Goal: Transaction & Acquisition: Purchase product/service

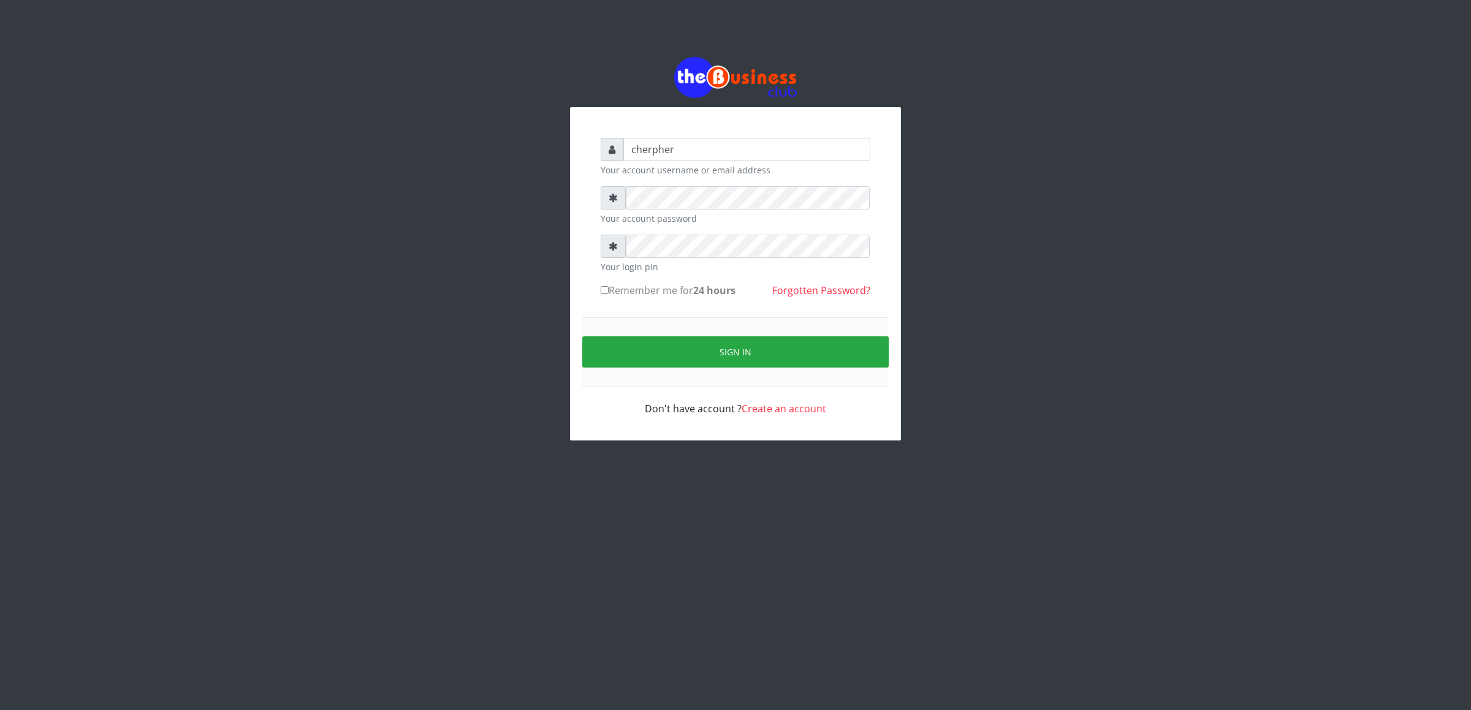
click at [611, 297] on label "Remember me for 24 hours" at bounding box center [668, 290] width 135 height 15
click at [609, 294] on input "Remember me for 24 hours" at bounding box center [605, 290] width 8 height 8
checkbox input "true"
click at [618, 348] on button "Sign in" at bounding box center [735, 351] width 306 height 31
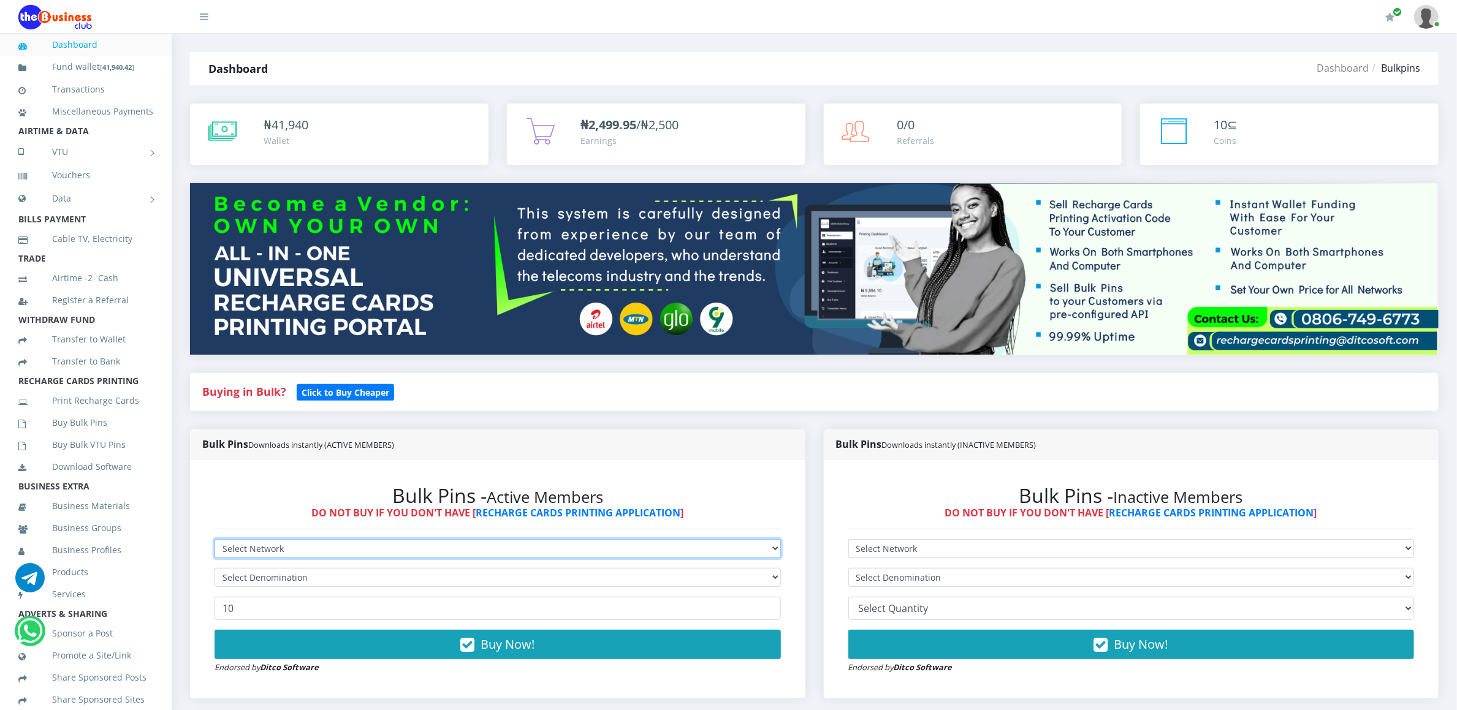
click at [243, 554] on select "Select Network MTN Globacom 9Mobile Airtel" at bounding box center [497, 548] width 566 height 19
select select "MTN"
click at [214, 541] on select "Select Network MTN Globacom 9Mobile Airtel" at bounding box center [497, 548] width 566 height 19
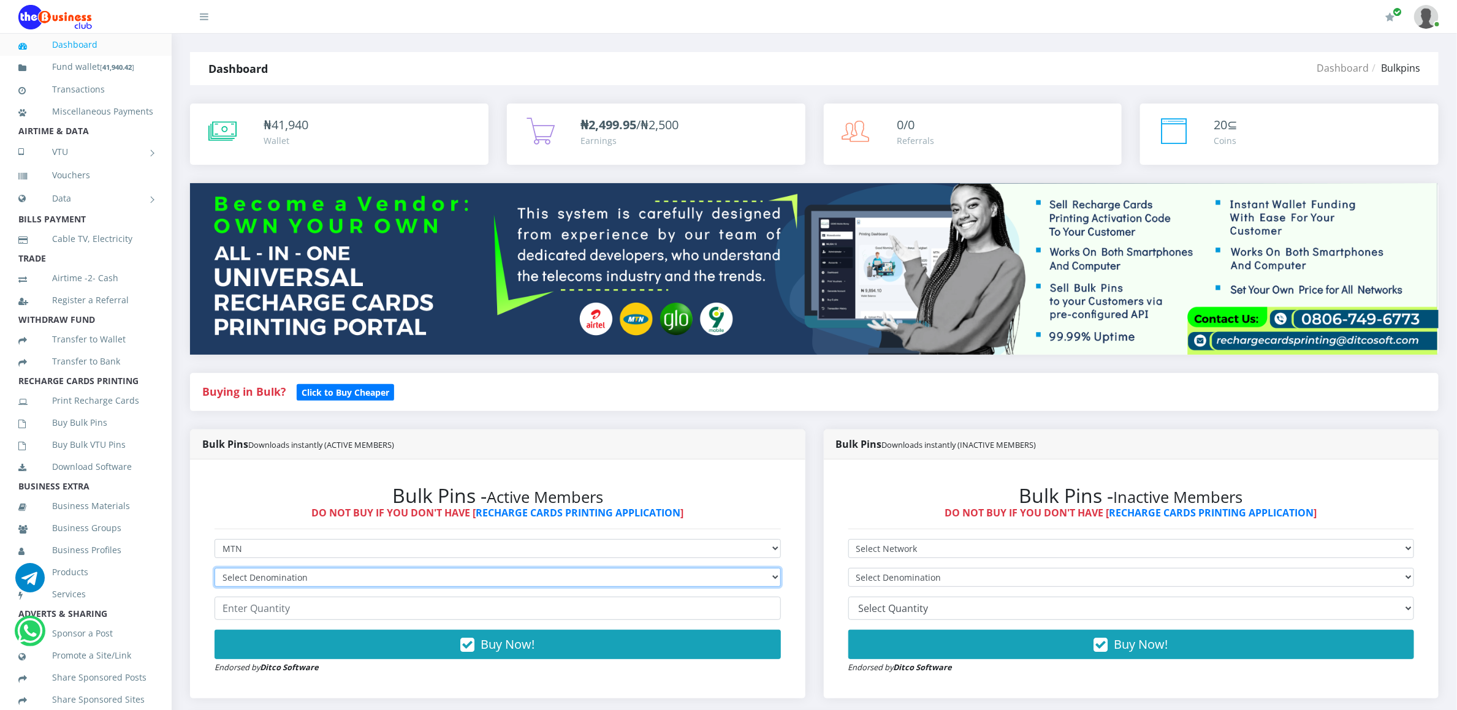
click at [239, 578] on select "Select Denomination" at bounding box center [497, 577] width 566 height 19
select select "193.88-200"
click at [214, 570] on select "Select Denomination MTN NGN100 - ₦96.94 MTN NGN200 - ₦193.88 MTN NGN400 - ₦387.…" at bounding box center [497, 577] width 566 height 19
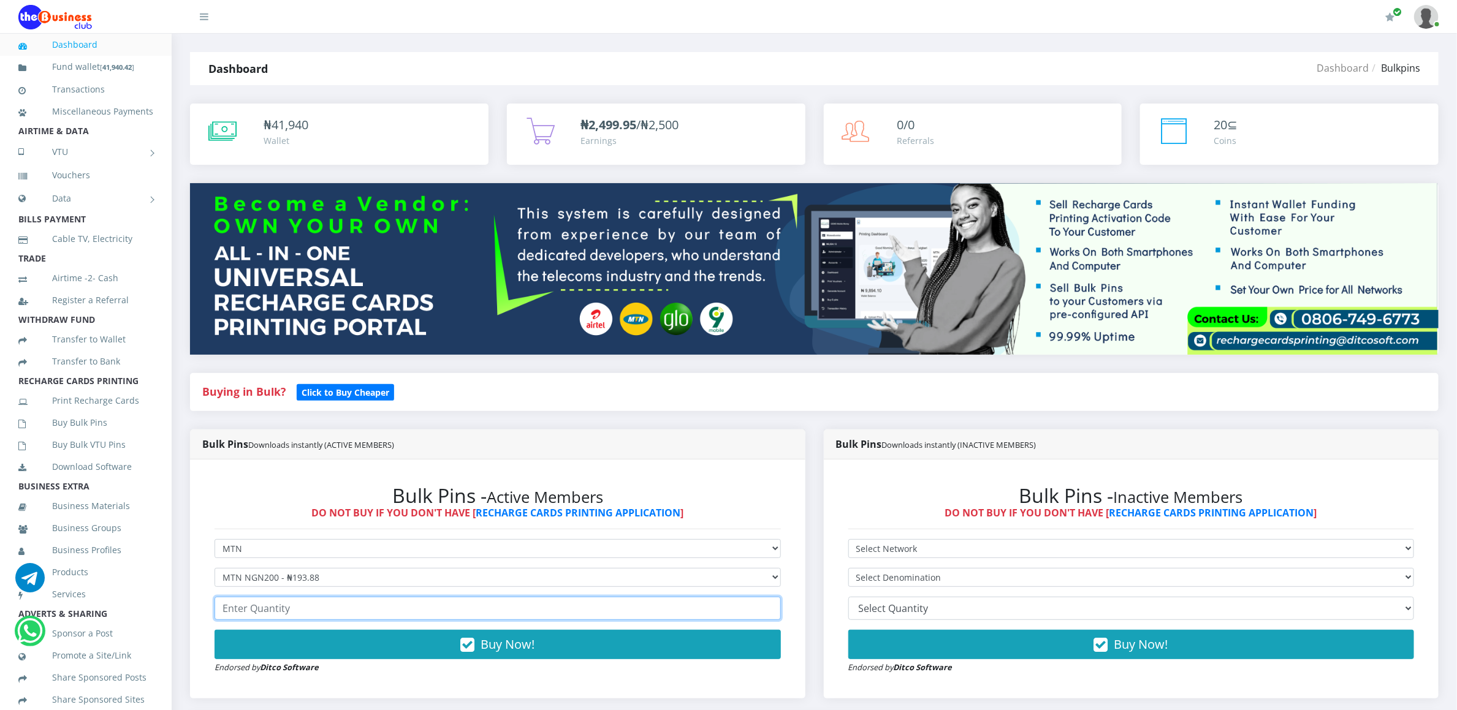
click at [235, 609] on input "number" at bounding box center [497, 608] width 566 height 23
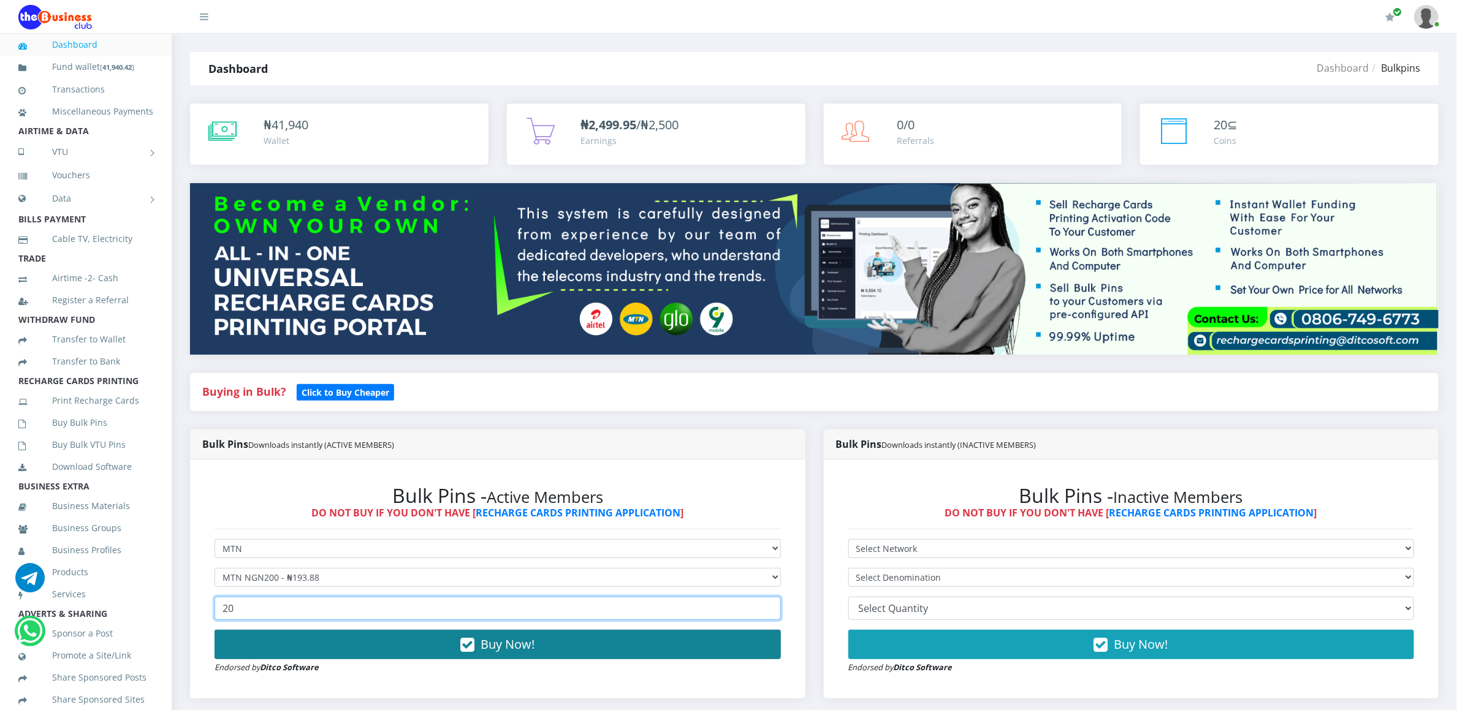
type input "20"
click at [247, 651] on button "Buy Now!" at bounding box center [497, 644] width 566 height 29
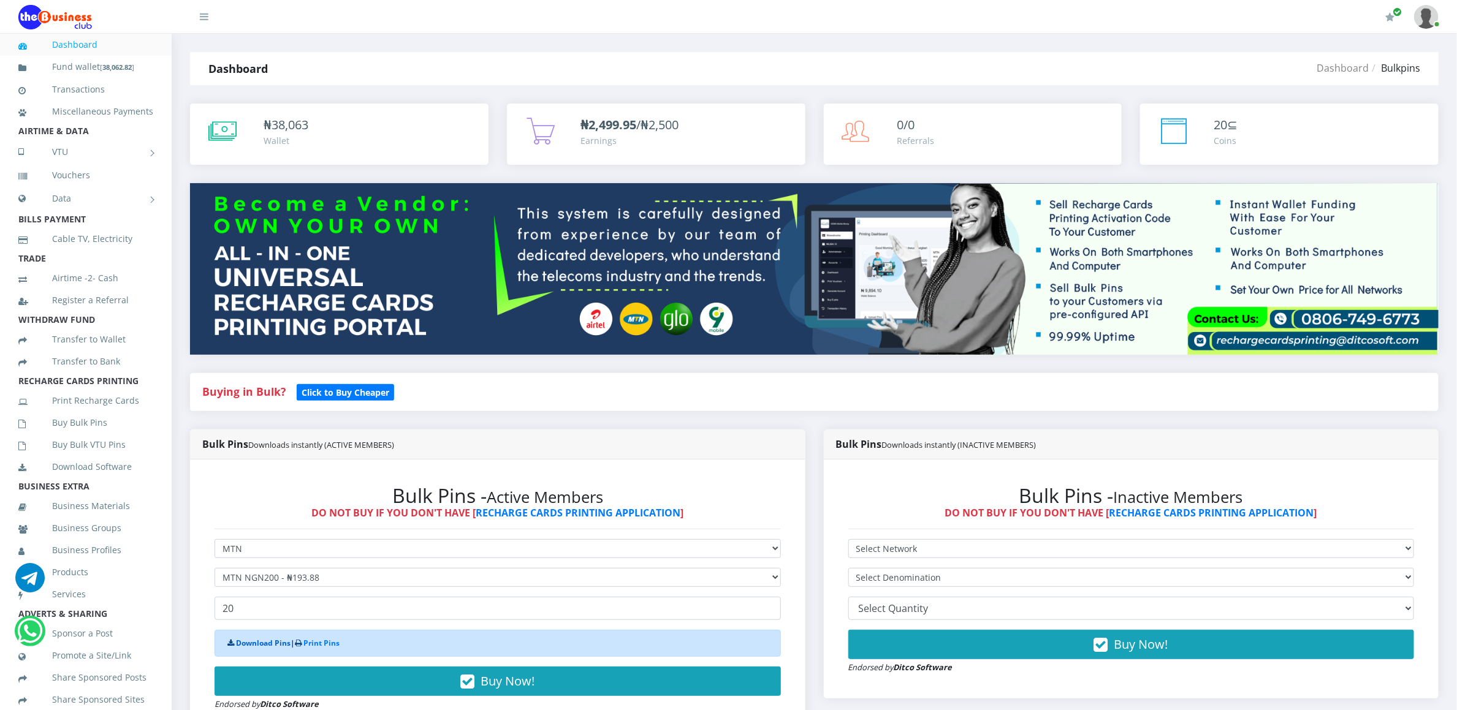
click at [247, 646] on link "Download Pins" at bounding box center [263, 643] width 55 height 10
click at [65, 437] on link "Buy Bulk Pins" at bounding box center [85, 423] width 135 height 28
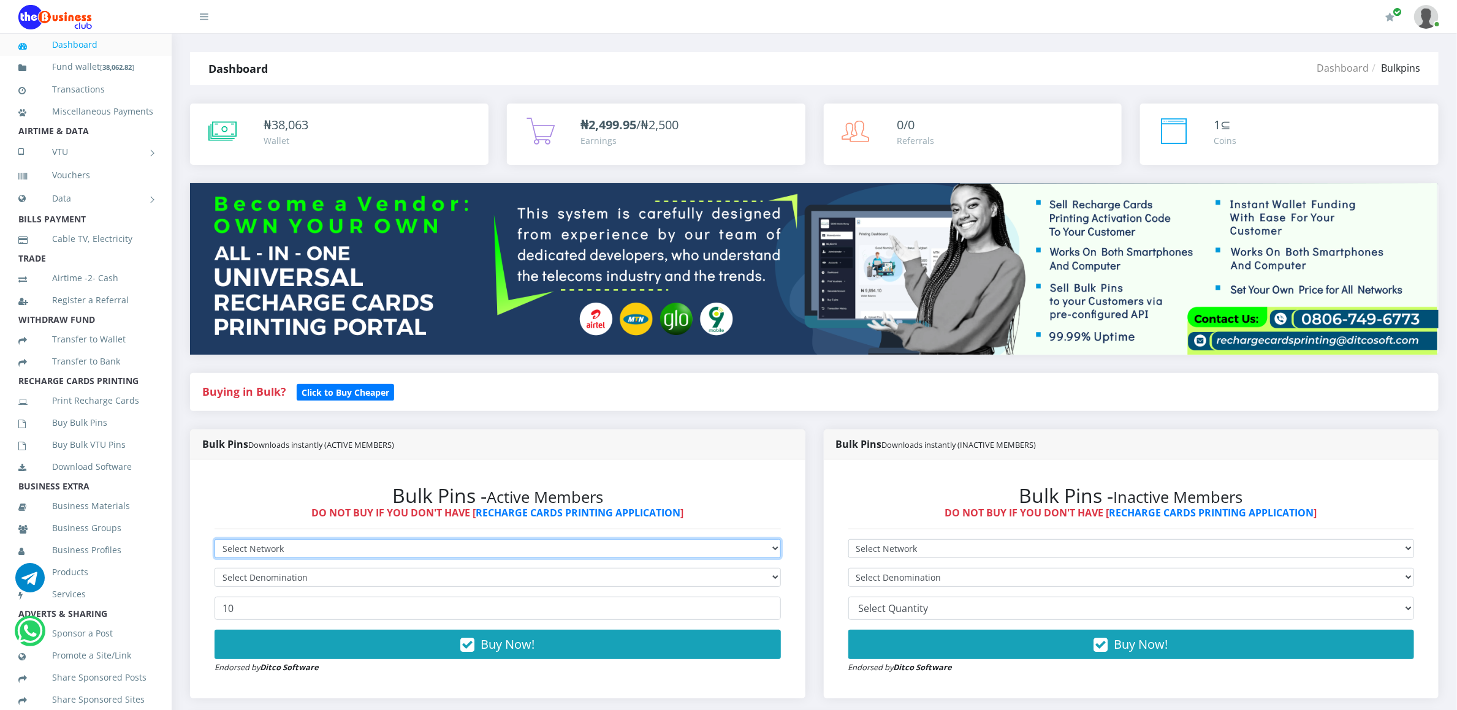
click at [304, 545] on select "Select Network MTN Globacom 9Mobile Airtel" at bounding box center [497, 548] width 566 height 19
select select "MTN"
click at [214, 541] on select "Select Network MTN Globacom 9Mobile Airtel" at bounding box center [497, 548] width 566 height 19
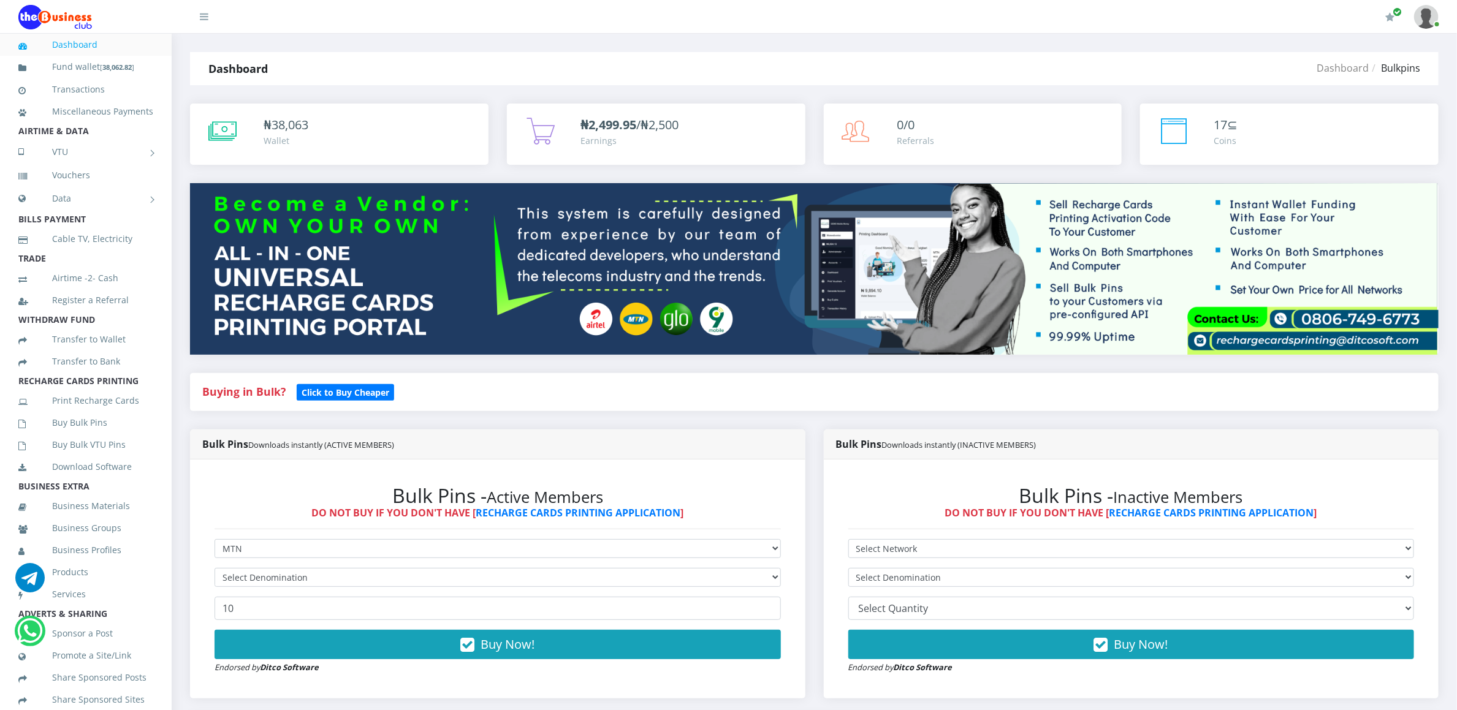
click at [293, 594] on form "Select Network MTN Globacom 9Mobile Airtel Select Denomination 10 Buy Now! Endo…" at bounding box center [497, 606] width 566 height 135
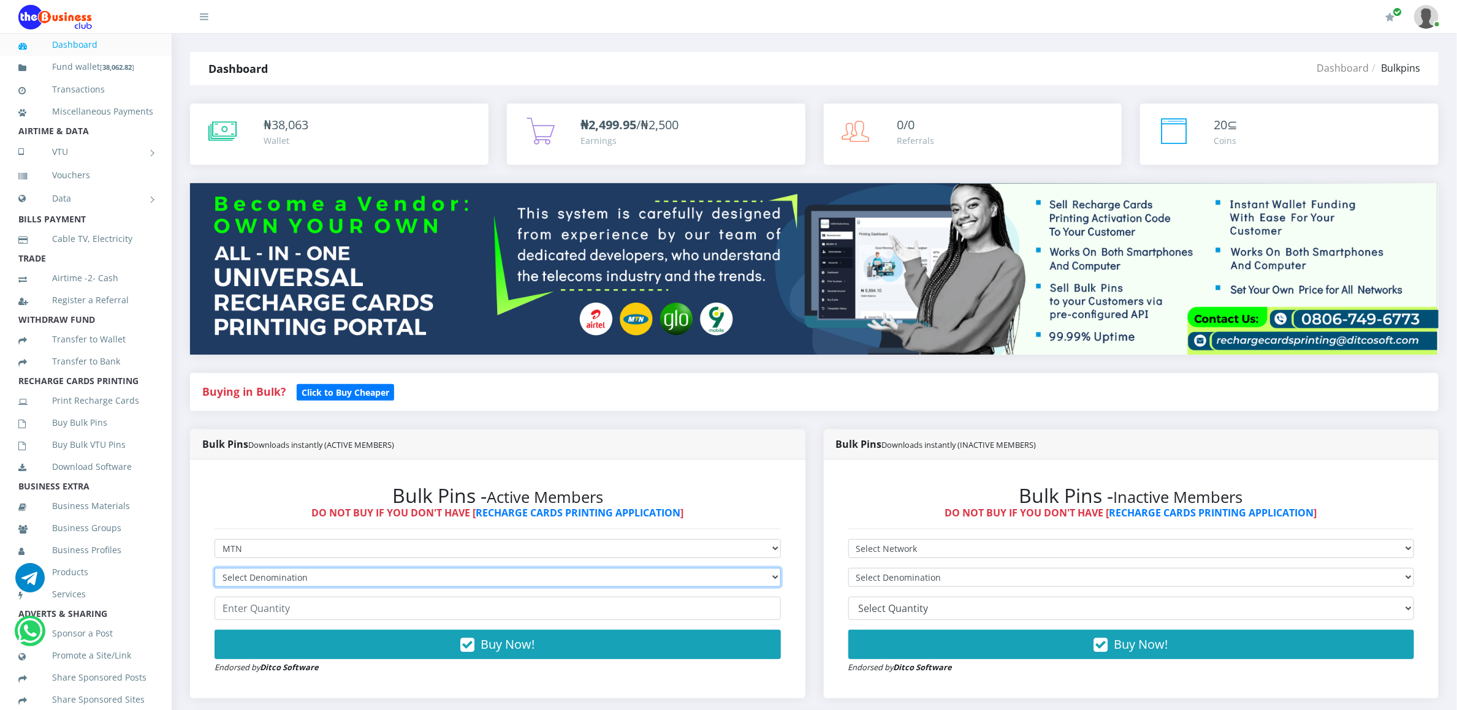
click at [293, 571] on select "Select Denomination MTN NGN100 - ₦96.94 MTN NGN200 - ₦193.88 MTN NGN400 - ₦387.…" at bounding box center [497, 577] width 566 height 19
select select "484.7-500"
click at [214, 570] on select "Select Denomination MTN NGN100 - ₦96.94 MTN NGN200 - ₦193.88 MTN NGN400 - ₦387.…" at bounding box center [497, 577] width 566 height 19
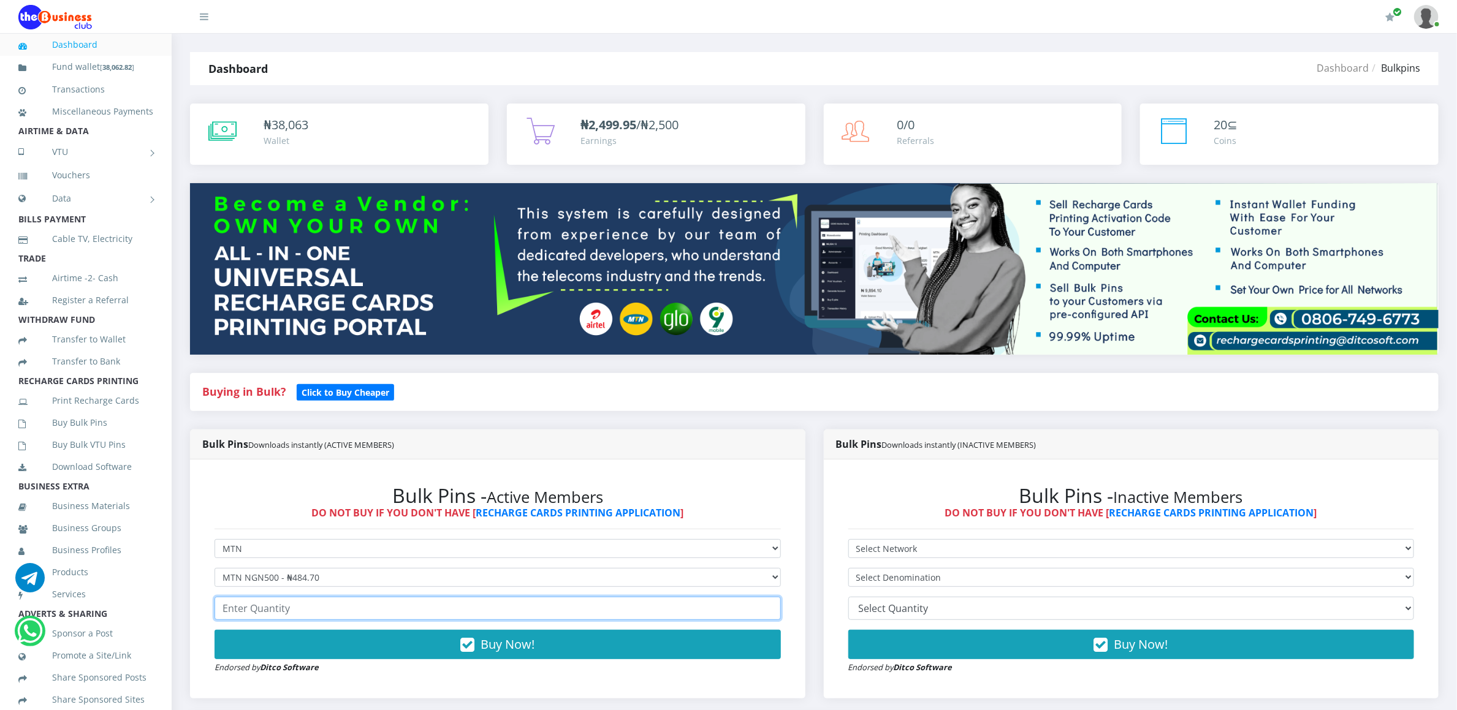
click at [265, 620] on input "number" at bounding box center [497, 608] width 566 height 23
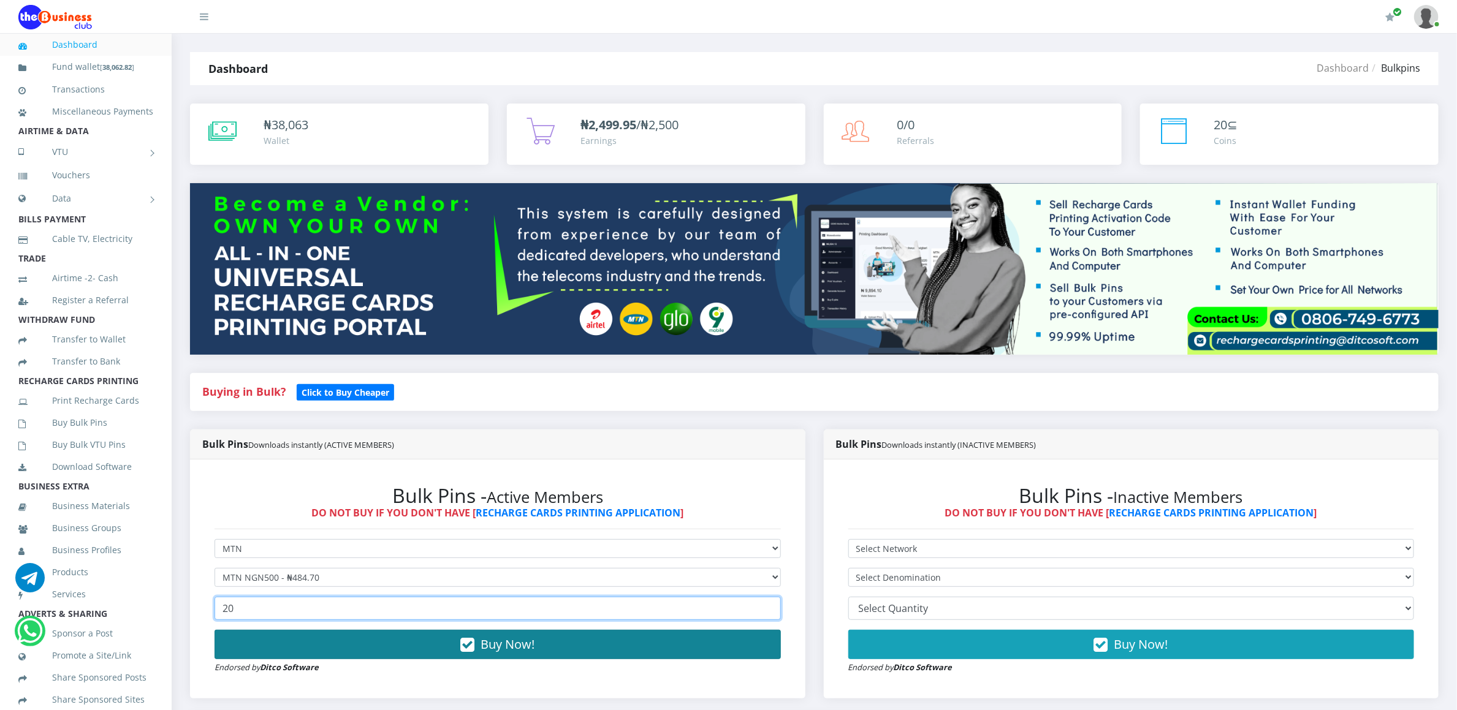
type input "20"
click at [279, 657] on button "Buy Now!" at bounding box center [497, 644] width 566 height 29
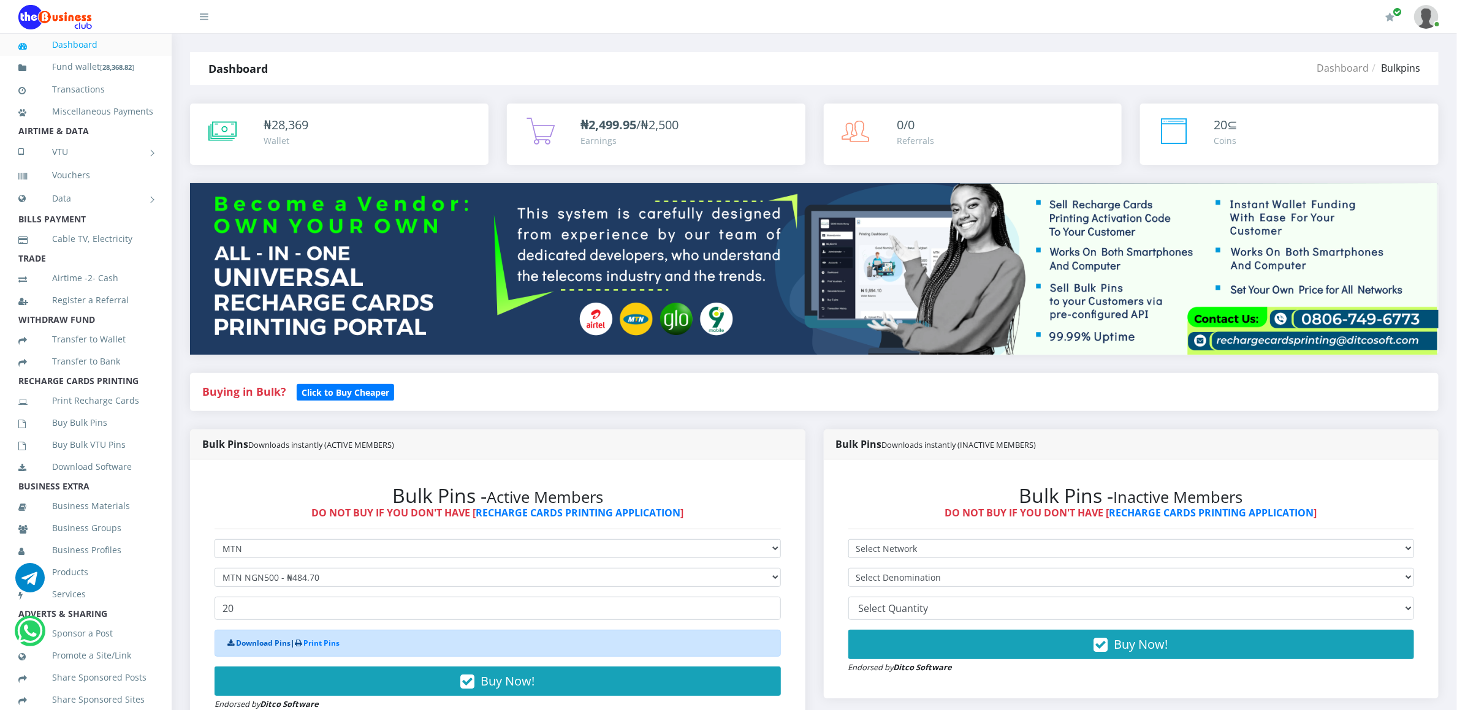
click at [265, 643] on link "Download Pins" at bounding box center [263, 643] width 55 height 10
click at [74, 434] on link "Buy Bulk Pins" at bounding box center [85, 423] width 135 height 28
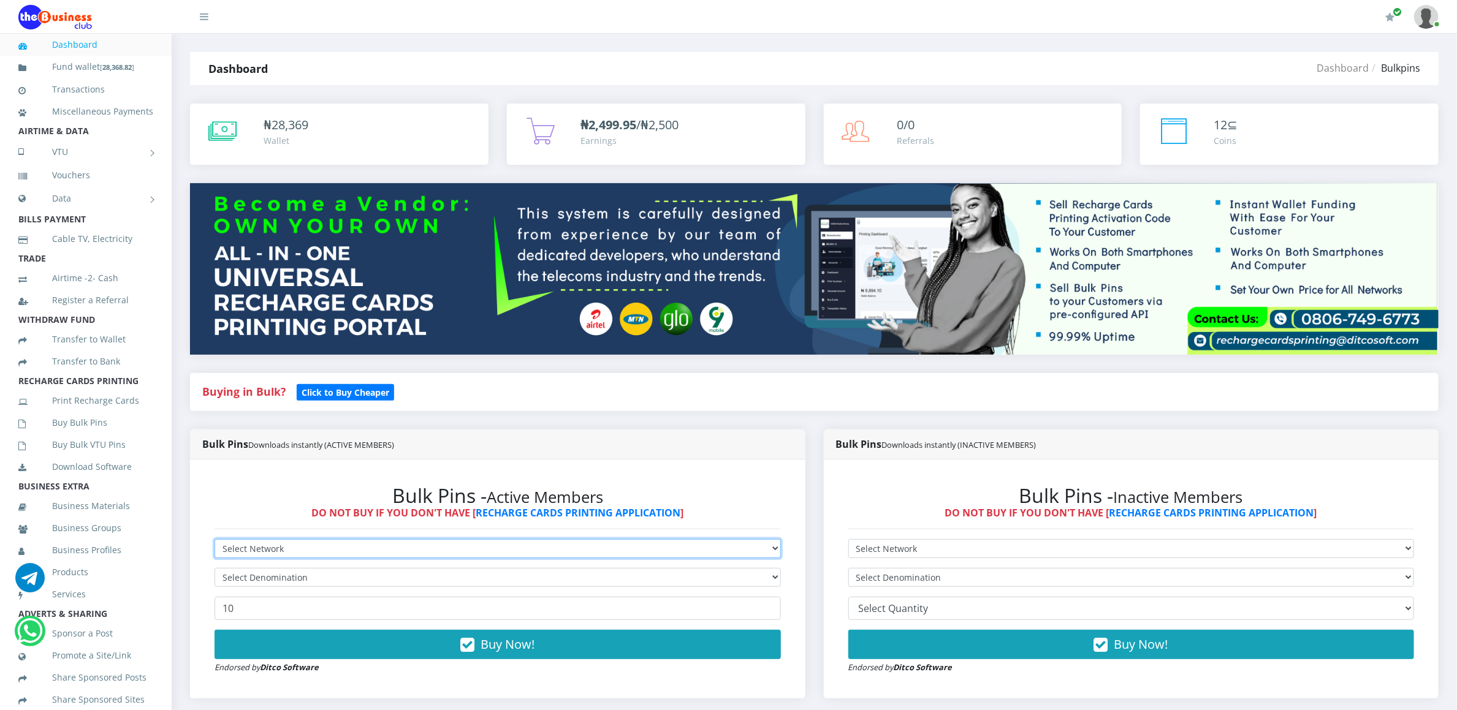
click at [261, 550] on select "Select Network MTN Globacom 9Mobile Airtel" at bounding box center [497, 548] width 566 height 19
select select "Glo"
click at [214, 541] on select "Select Network MTN Globacom 9Mobile Airtel" at bounding box center [497, 548] width 566 height 19
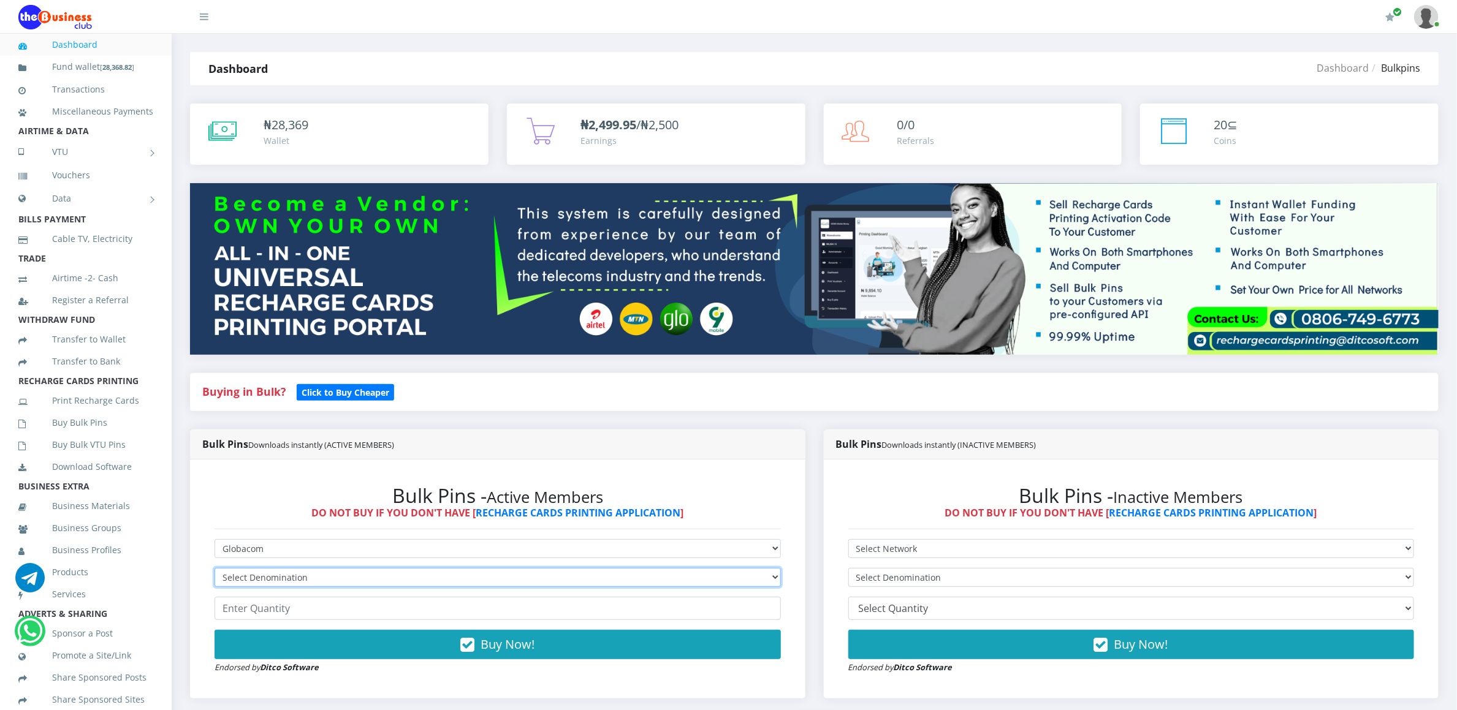
click at [245, 577] on select "Select Denomination Glo NGN100 - ₦96.45 Glo NGN200 - ₦192.90 Glo NGN500 - ₦482.…" at bounding box center [497, 577] width 566 height 19
select select "96.45-100"
click at [214, 570] on select "Select Denomination Glo NGN100 - ₦96.45 Glo NGN200 - ₦192.90 Glo NGN500 - ₦482.…" at bounding box center [497, 577] width 566 height 19
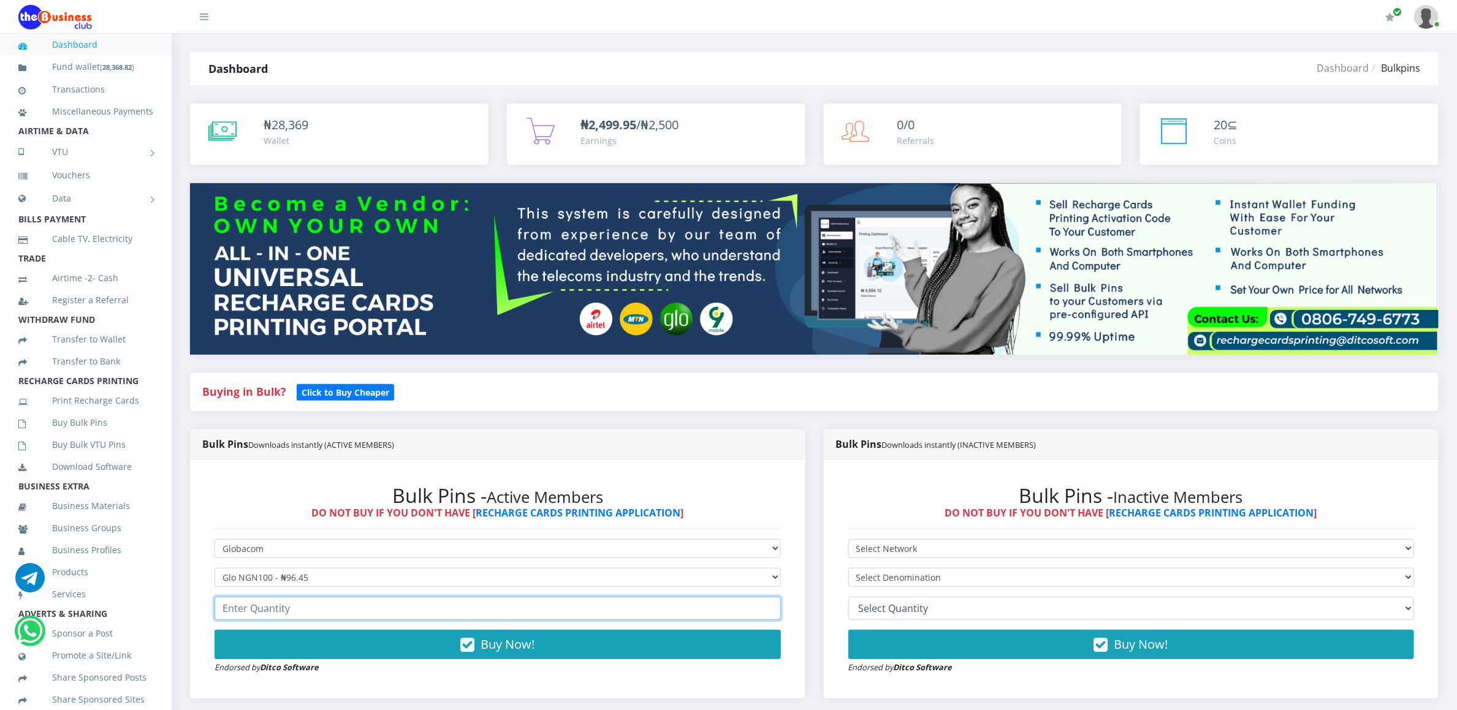
click at [241, 615] on input "number" at bounding box center [497, 608] width 566 height 23
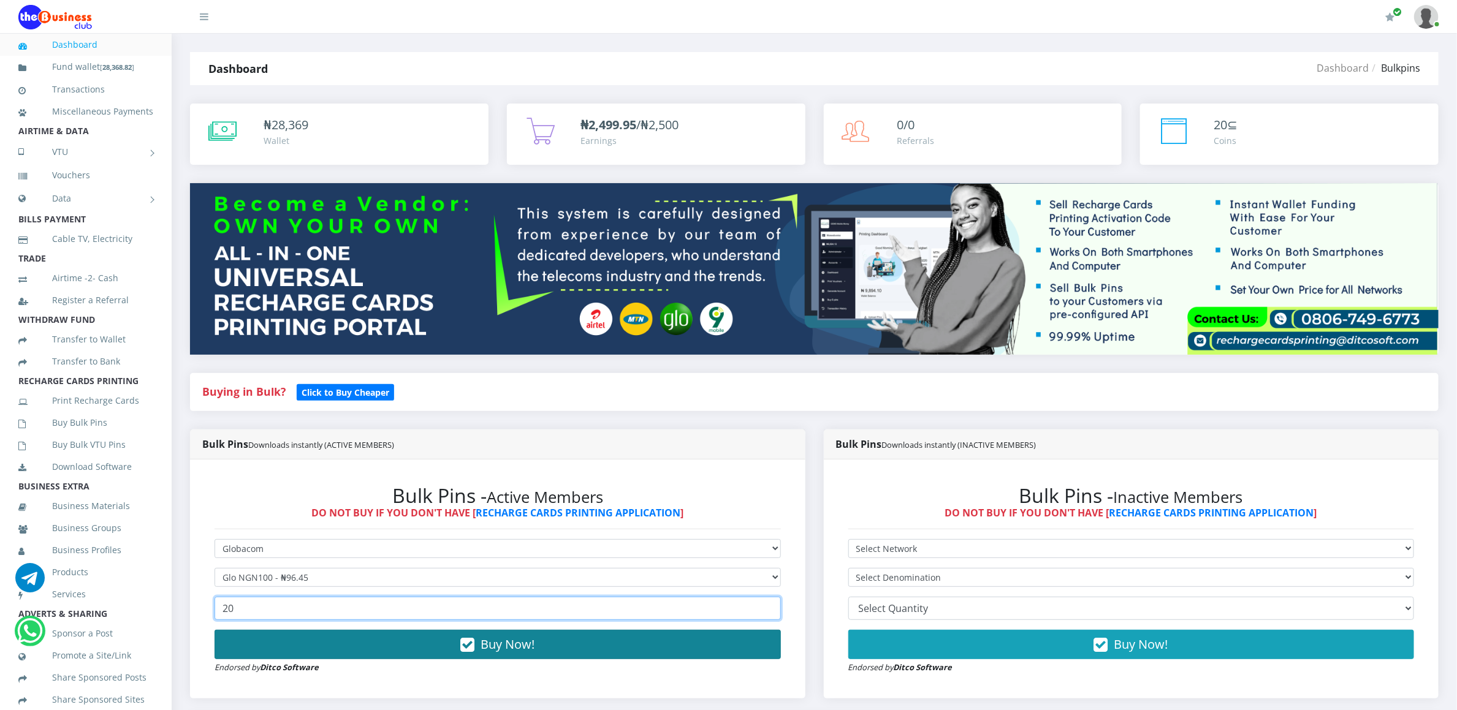
type input "20"
click at [243, 654] on button "Buy Now!" at bounding box center [497, 644] width 566 height 29
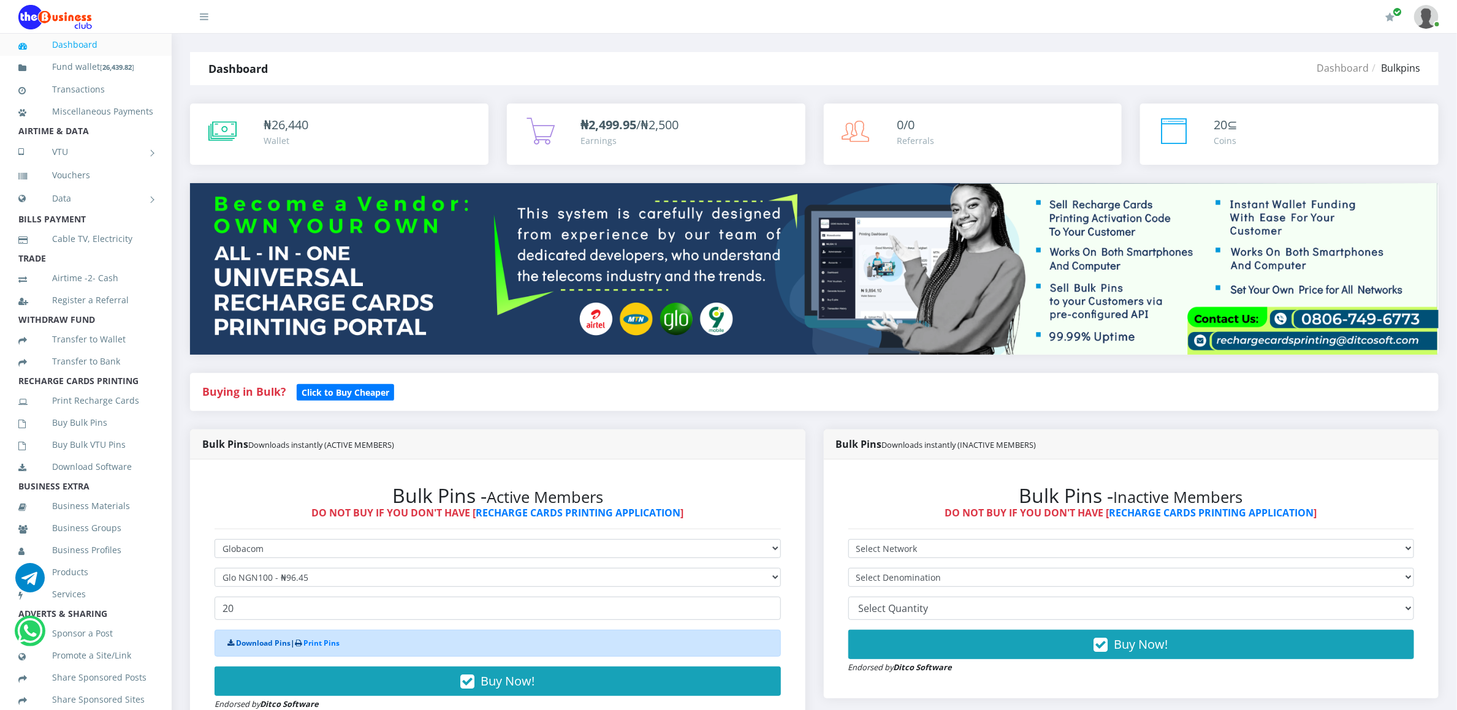
click at [245, 648] on link "Download Pins" at bounding box center [263, 643] width 55 height 10
click at [99, 437] on link "Buy Bulk Pins" at bounding box center [85, 423] width 135 height 28
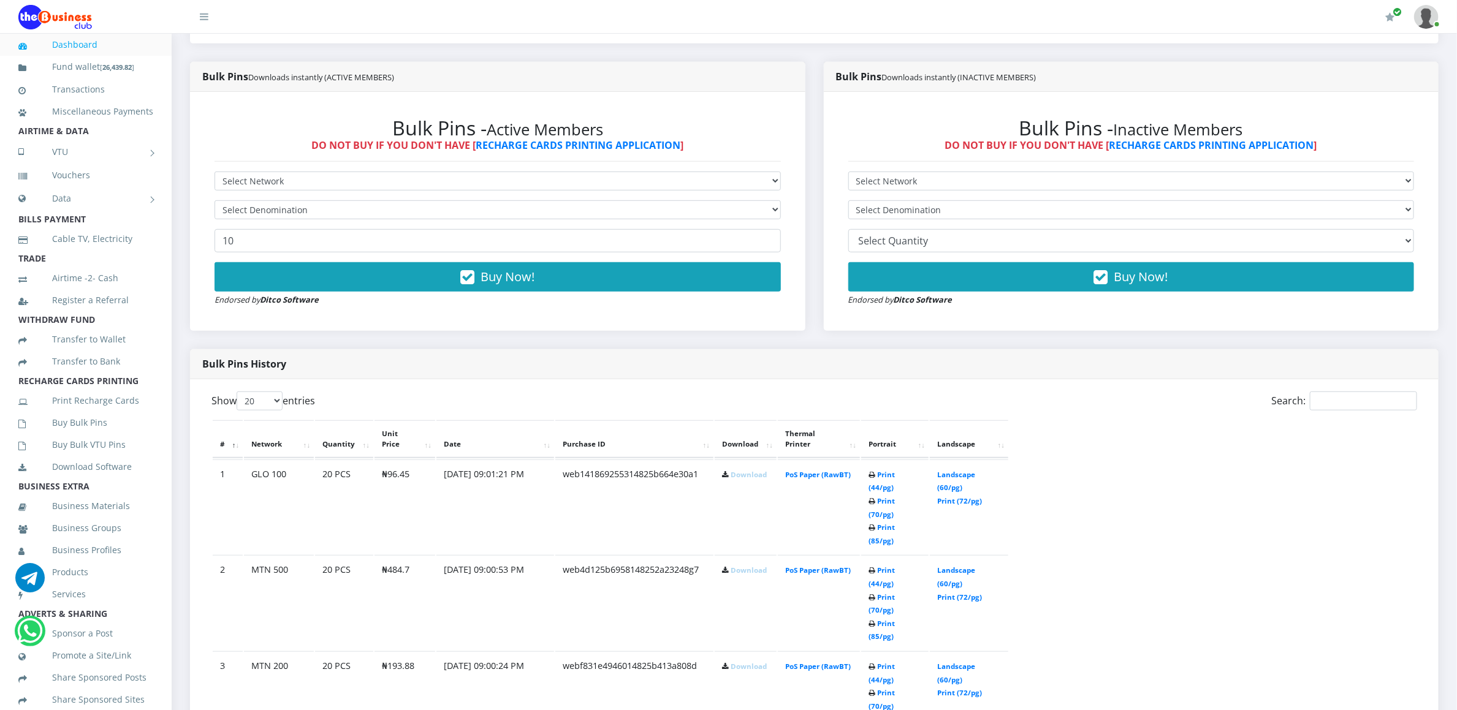
scroll to position [404, 0]
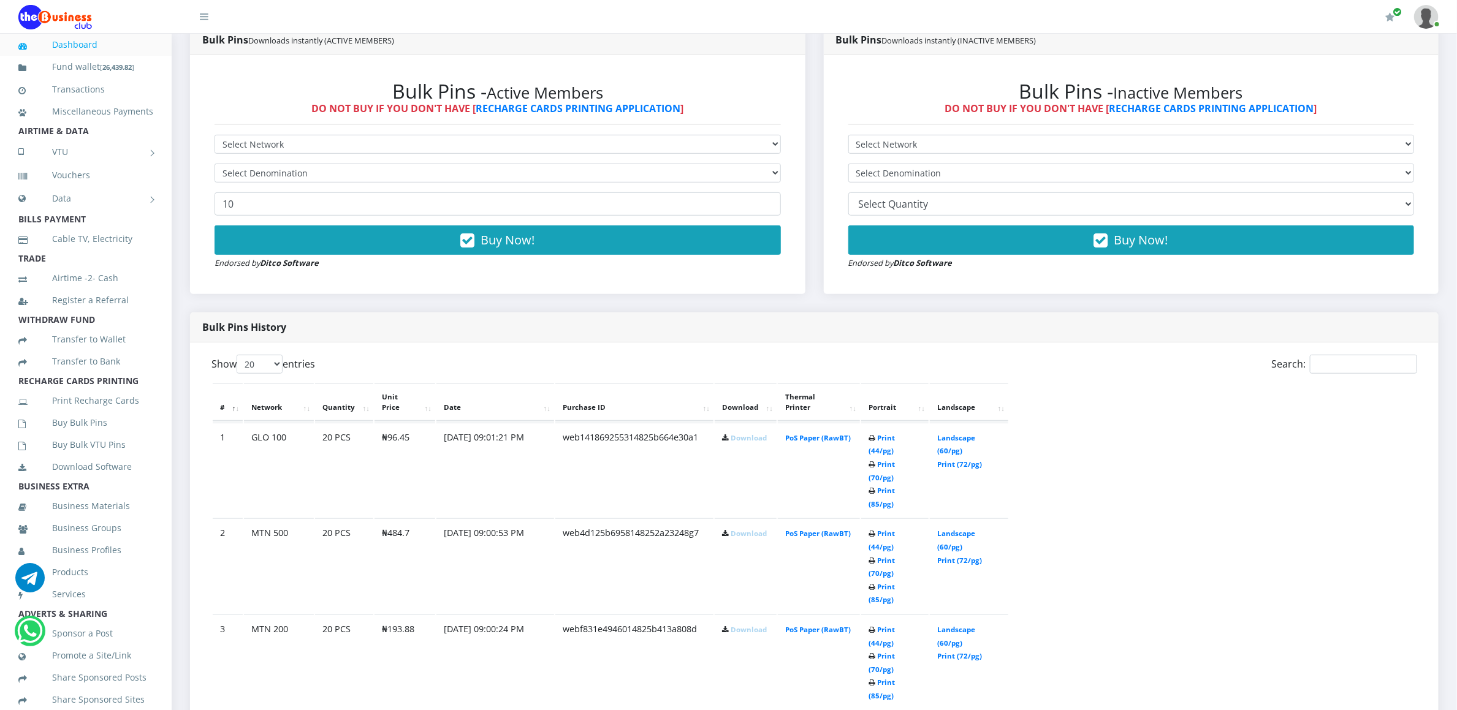
click at [302, 147] on select "Select Network MTN Globacom 9Mobile Airtel" at bounding box center [497, 144] width 566 height 19
select select "Glo"
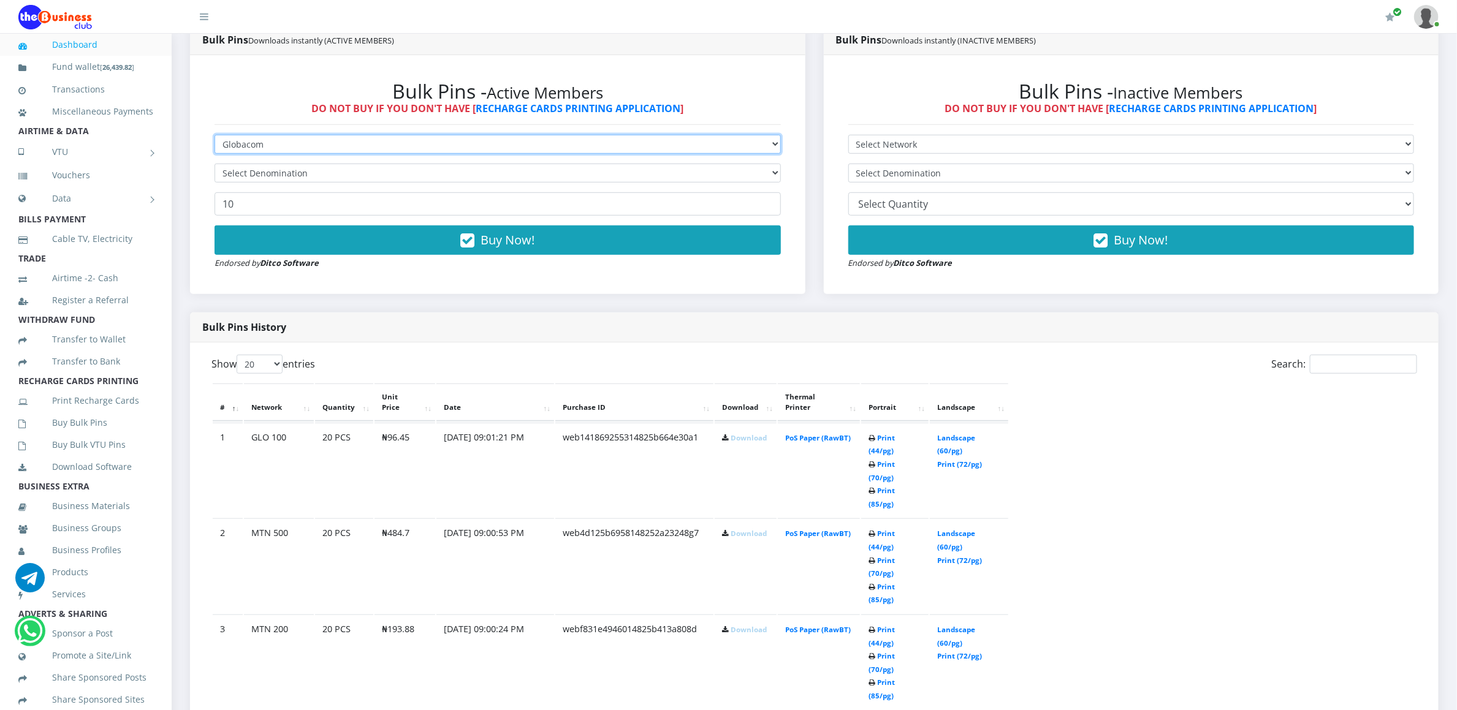
click at [214, 137] on select "Select Network MTN Globacom 9Mobile Airtel" at bounding box center [497, 144] width 566 height 19
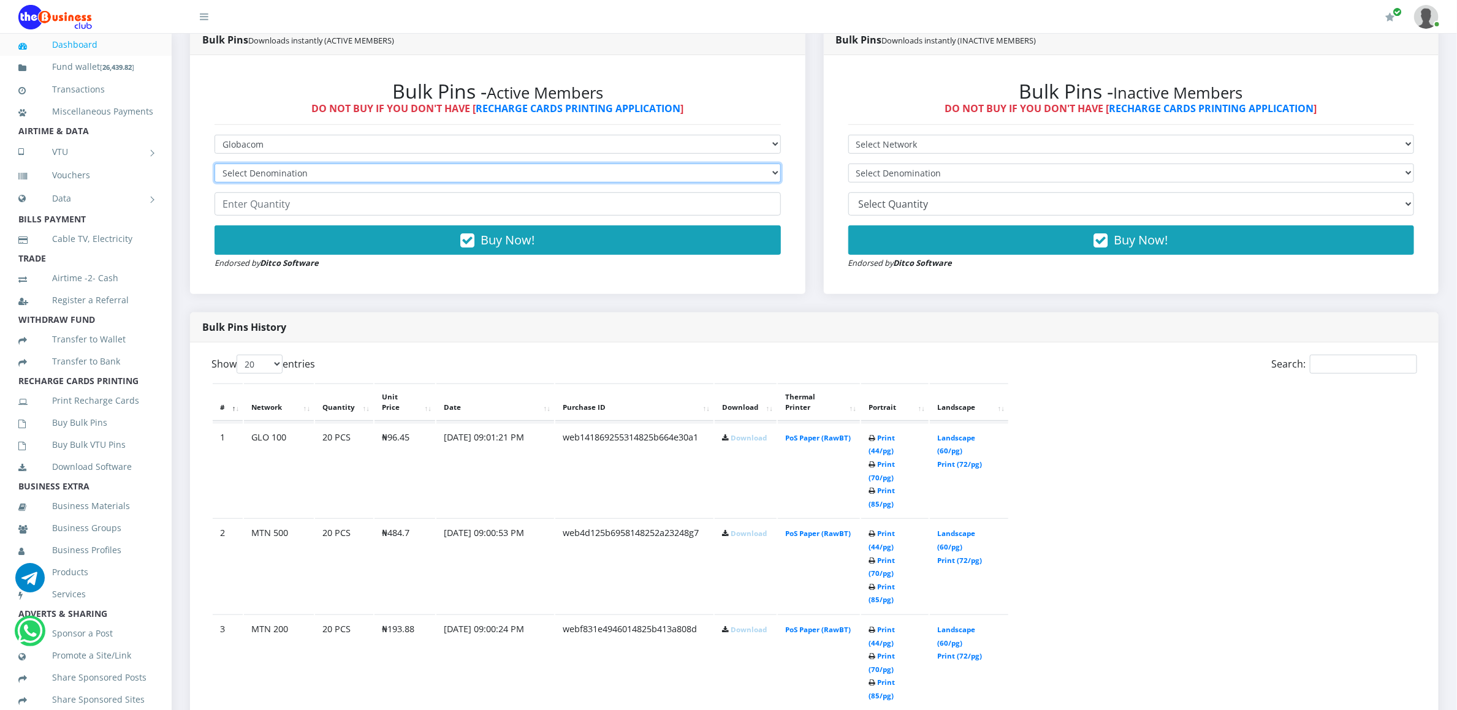
click at [297, 171] on select "Select Denomination Glo NGN100 - ₦96.45 Glo NGN200 - ₦192.90 Glo NGN500 - ₦482.…" at bounding box center [497, 173] width 566 height 19
select select "192.9-200"
click at [214, 165] on select "Select Denomination Glo NGN100 - ₦96.45 Glo NGN200 - ₦192.90 Glo NGN500 - ₦482.…" at bounding box center [497, 173] width 566 height 19
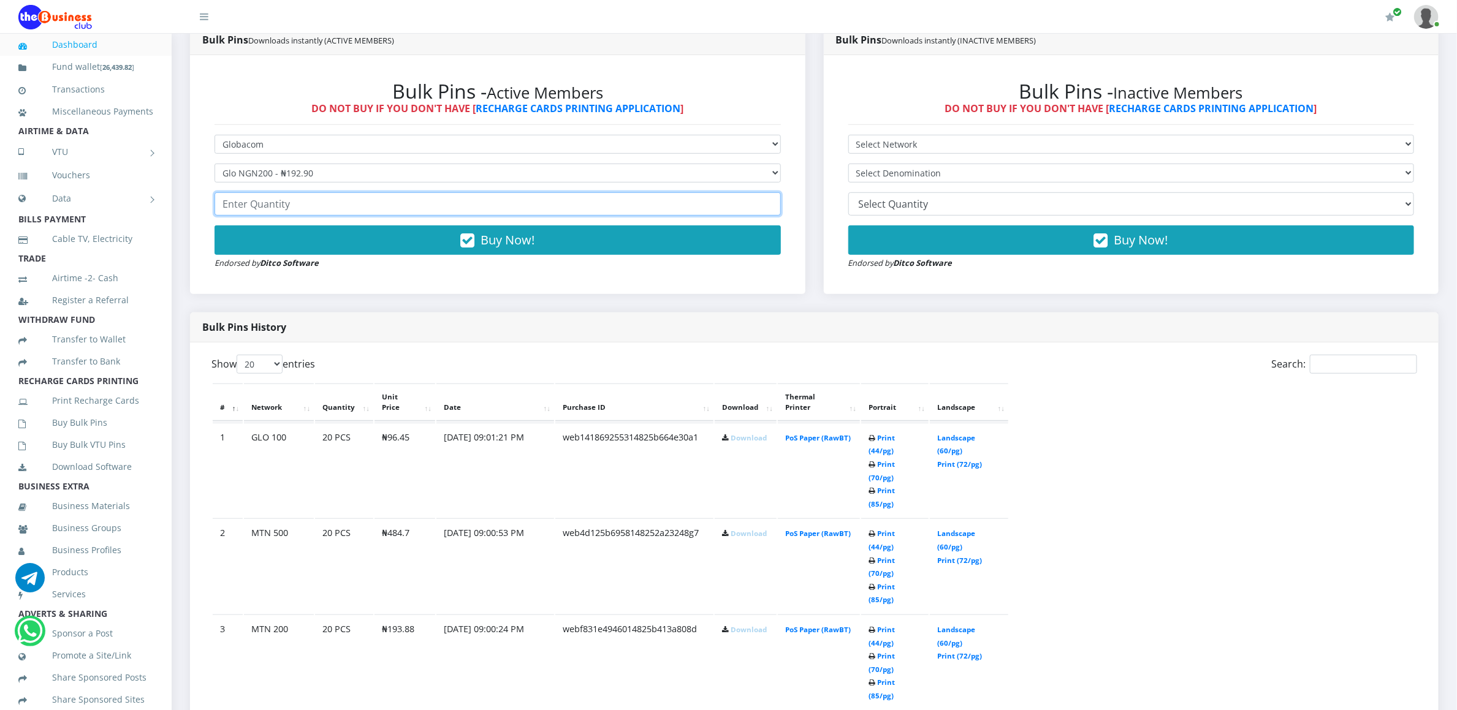
click at [275, 206] on input "number" at bounding box center [497, 203] width 566 height 23
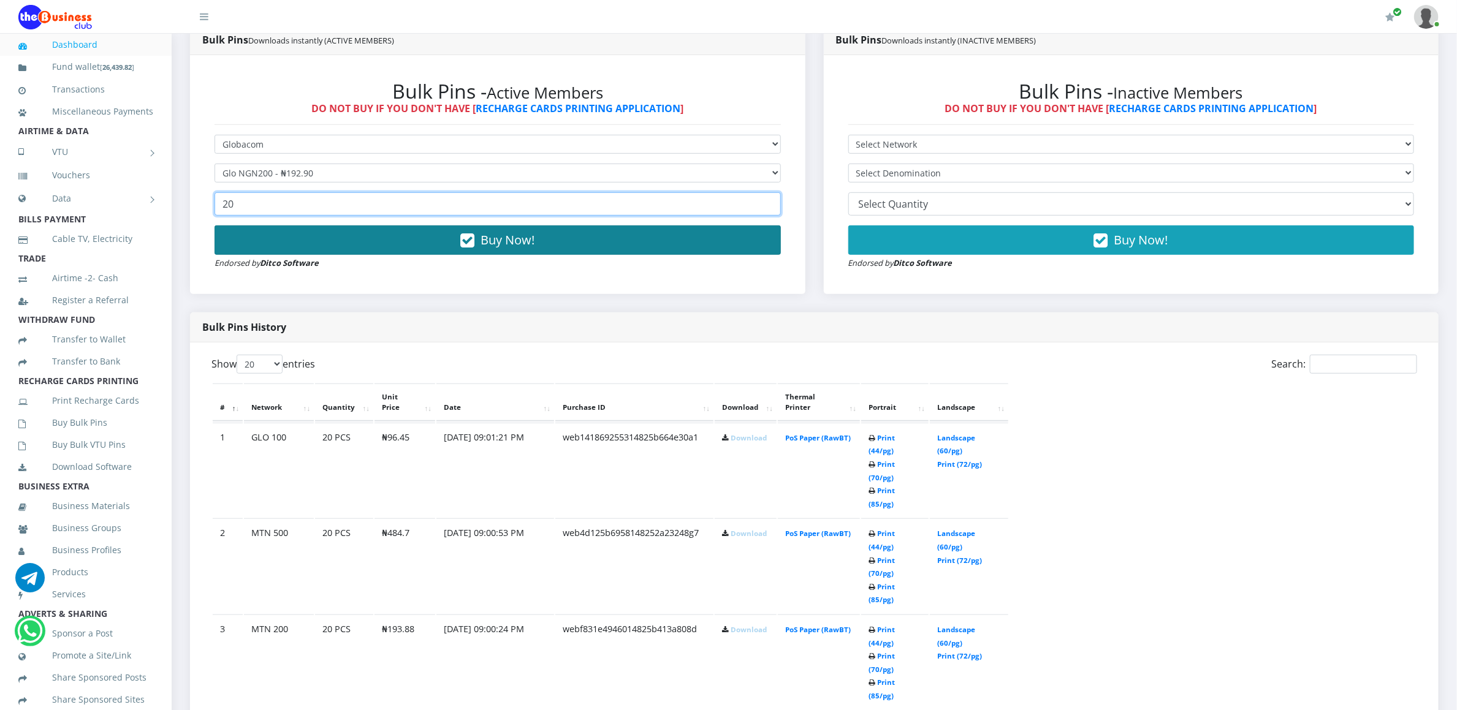
type input "20"
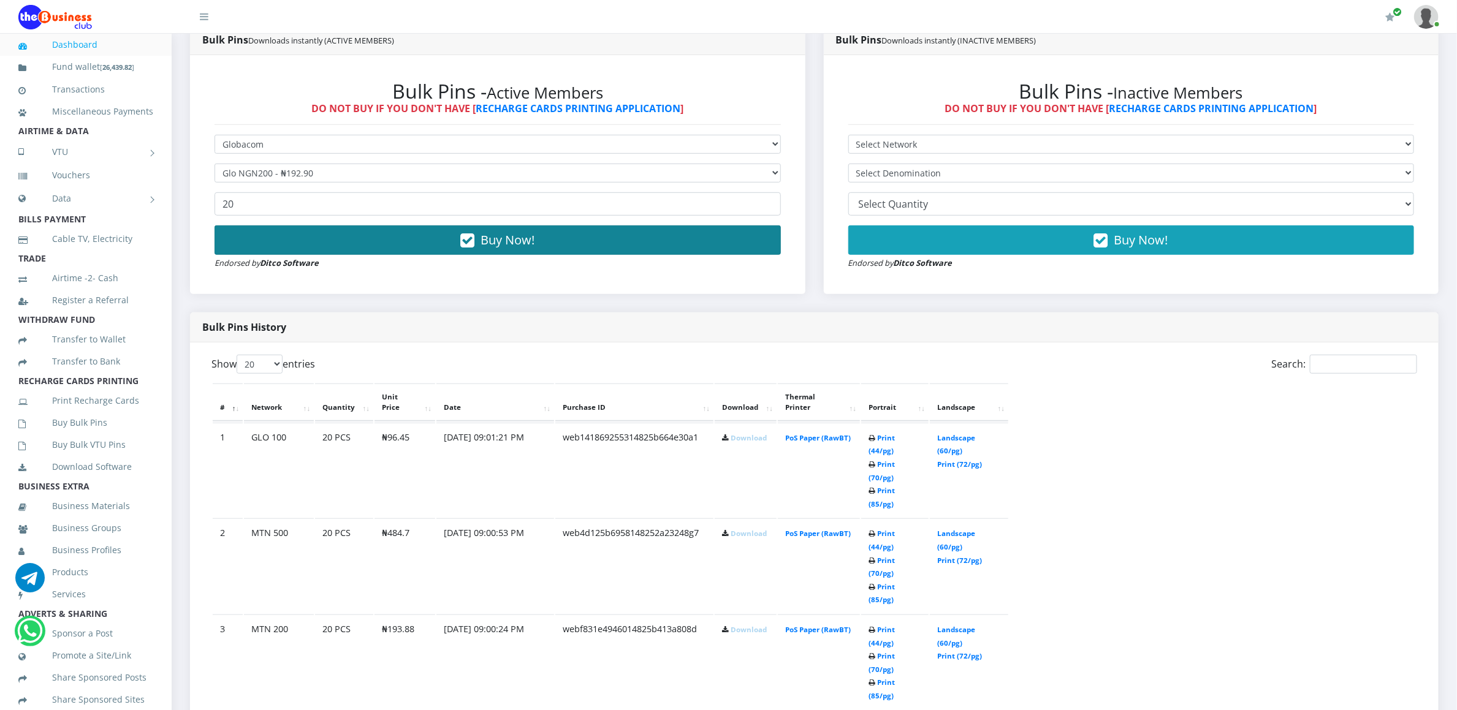
click at [276, 247] on button "Buy Now!" at bounding box center [497, 240] width 566 height 29
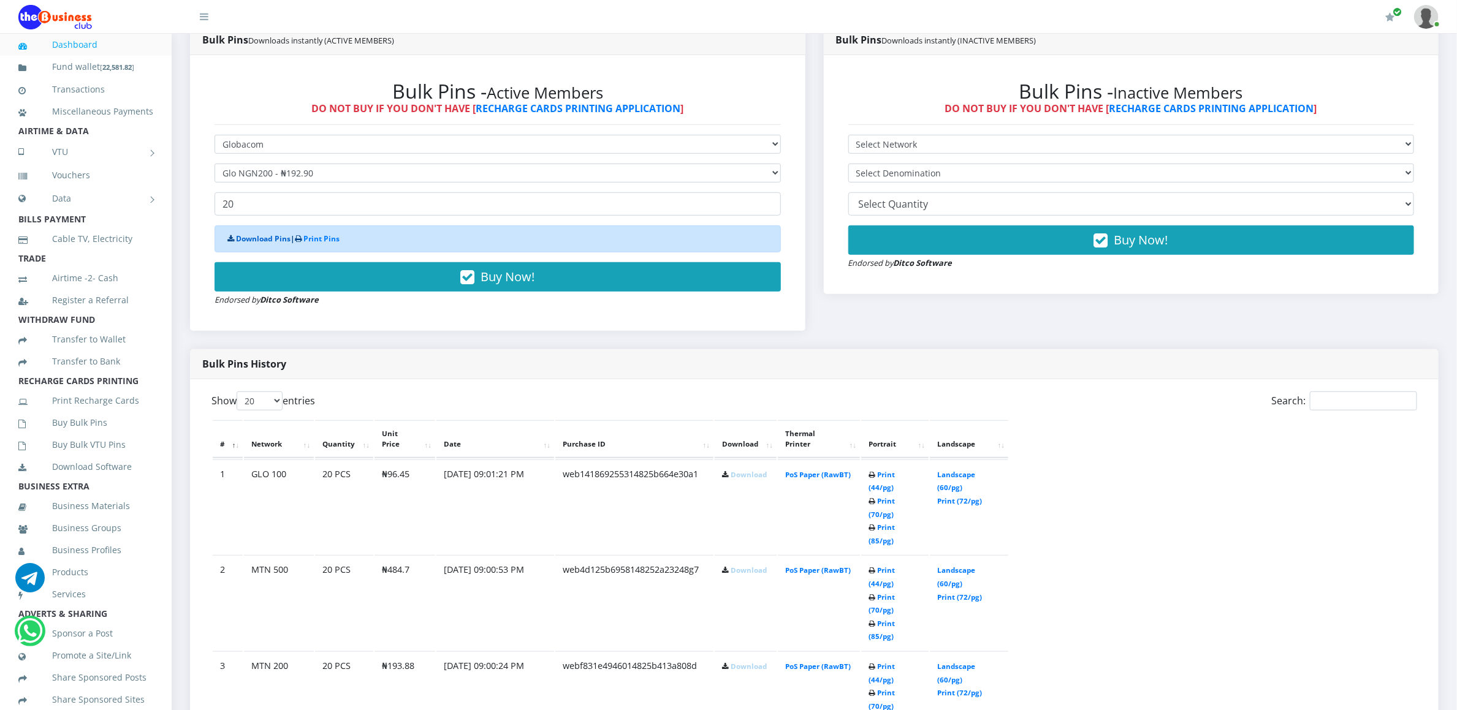
click at [275, 243] on link "Download Pins" at bounding box center [263, 238] width 55 height 10
click at [39, 428] on icon at bounding box center [35, 424] width 34 height 9
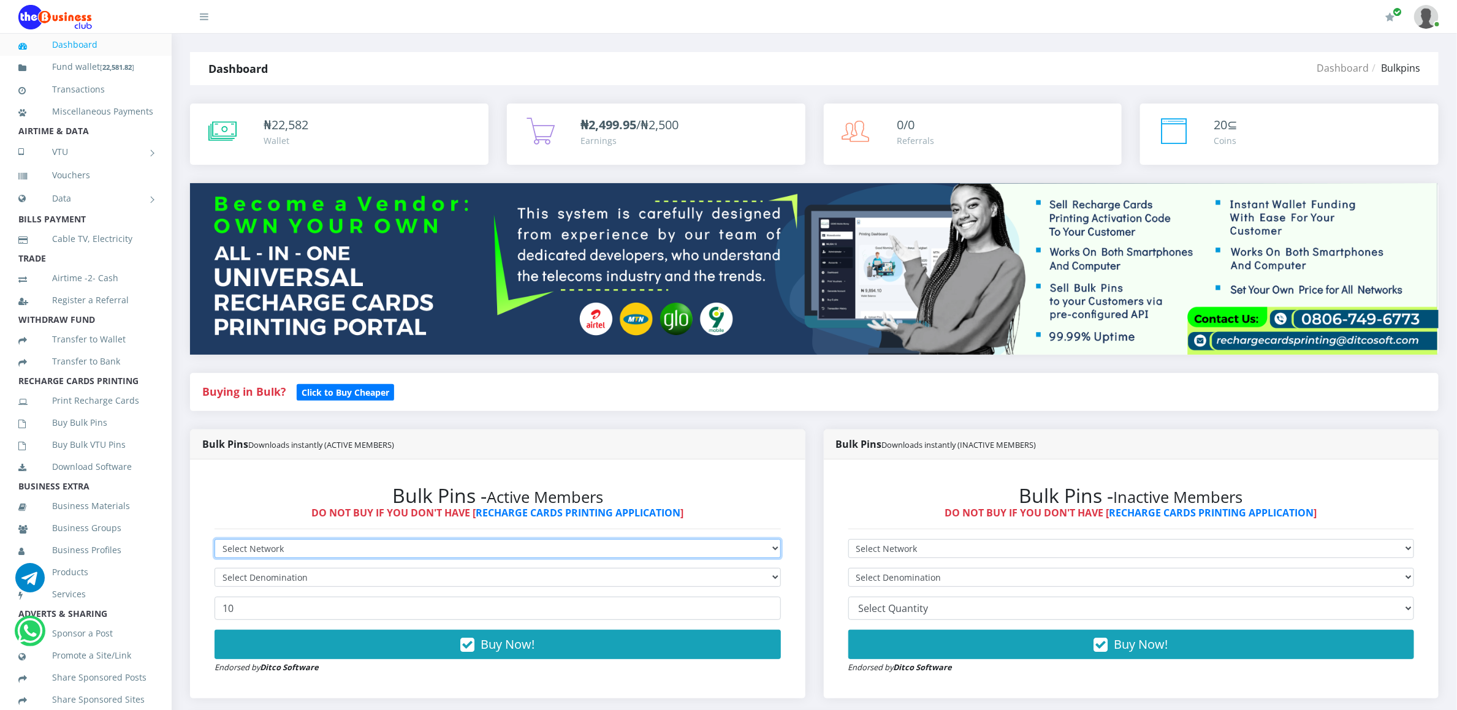
click at [309, 550] on select "Select Network MTN Globacom 9Mobile Airtel" at bounding box center [497, 548] width 566 height 19
select select "Airtel"
click at [214, 541] on select "Select Network MTN Globacom 9Mobile Airtel" at bounding box center [497, 548] width 566 height 19
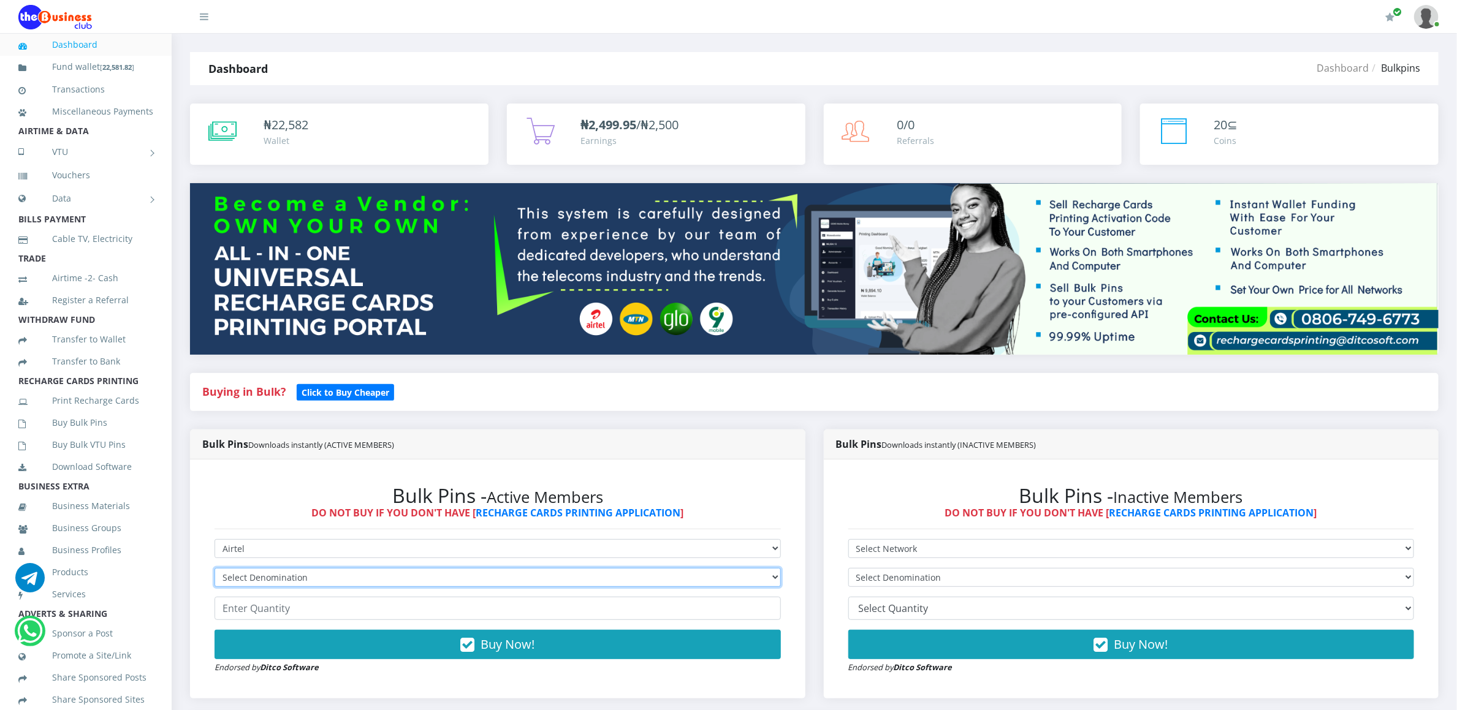
click at [309, 583] on select "Select Denomination Airtel NGN100 - ₦96.36 Airtel NGN200 - ₦192.72 Airtel NGN50…" at bounding box center [497, 577] width 566 height 19
select select "96.36-100"
click at [214, 570] on select "Select Denomination Airtel NGN100 - ₦96.36 Airtel NGN200 - ₦192.72 Airtel NGN50…" at bounding box center [497, 577] width 566 height 19
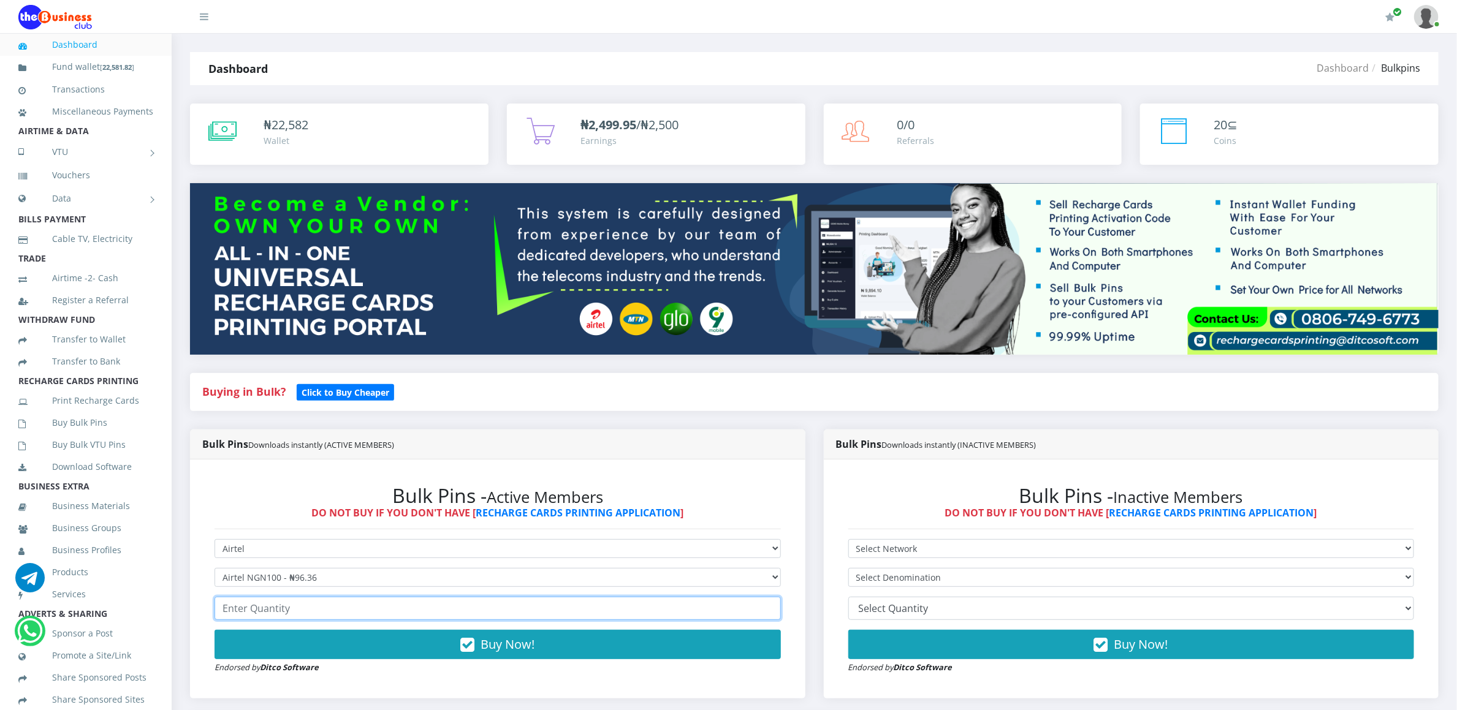
click at [309, 602] on input "number" at bounding box center [497, 608] width 566 height 23
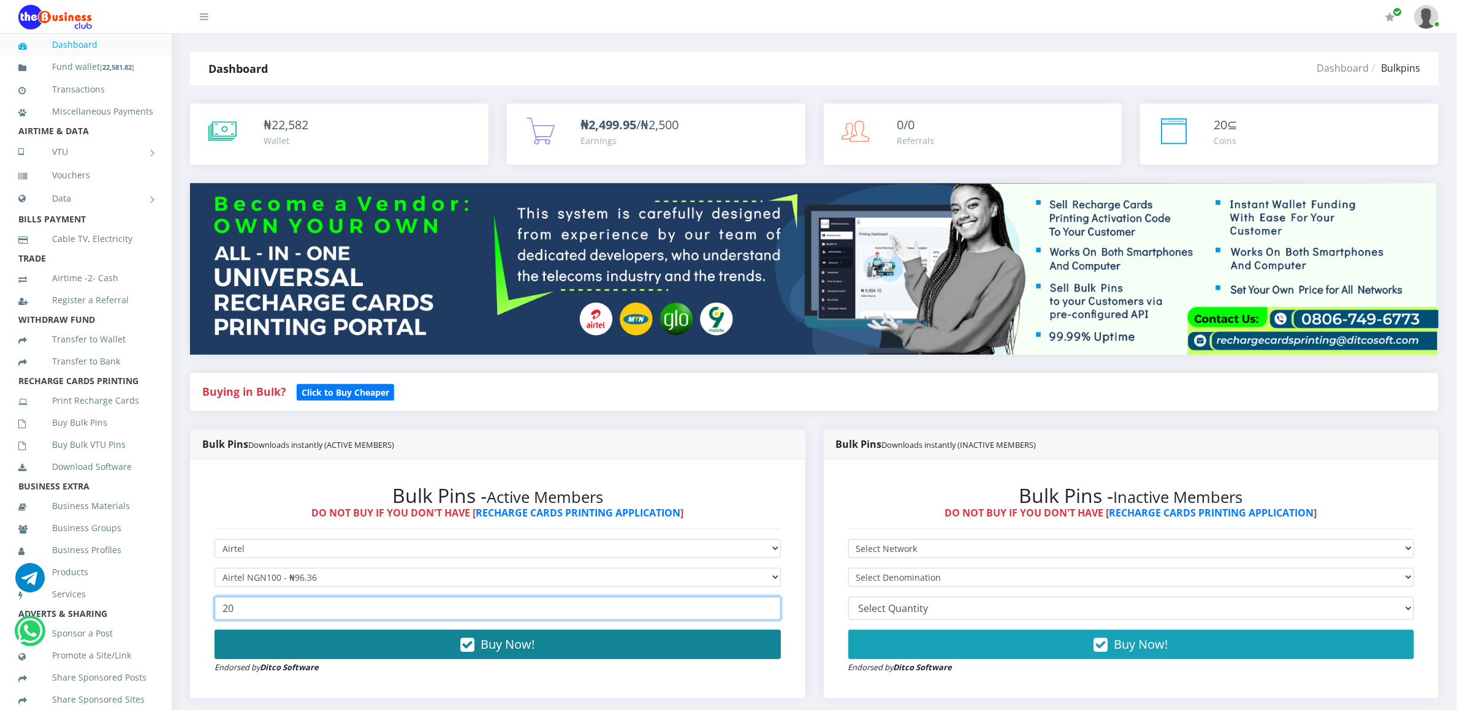
type input "20"
click at [307, 633] on button "Buy Now!" at bounding box center [497, 644] width 566 height 29
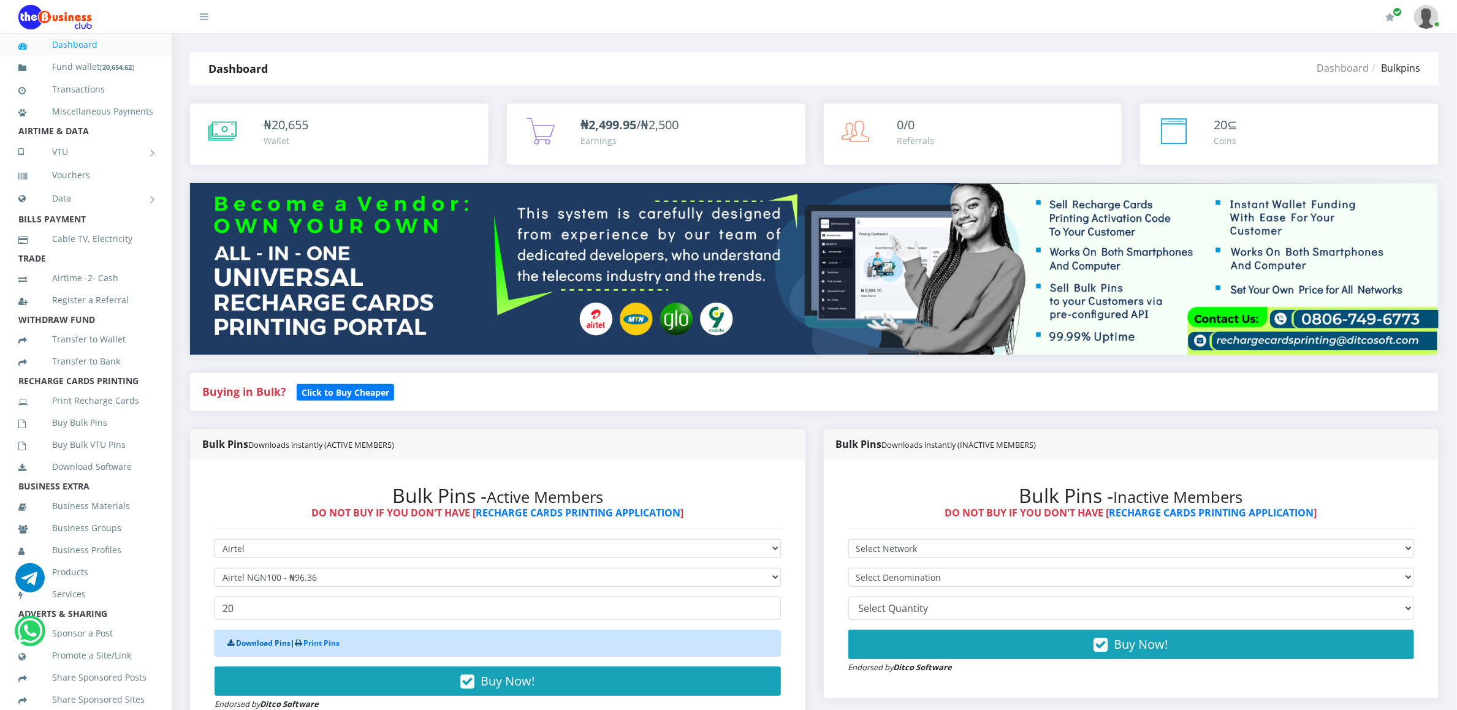
click at [247, 646] on link "Download Pins" at bounding box center [263, 643] width 55 height 10
click at [108, 437] on link "Buy Bulk Pins" at bounding box center [85, 423] width 135 height 28
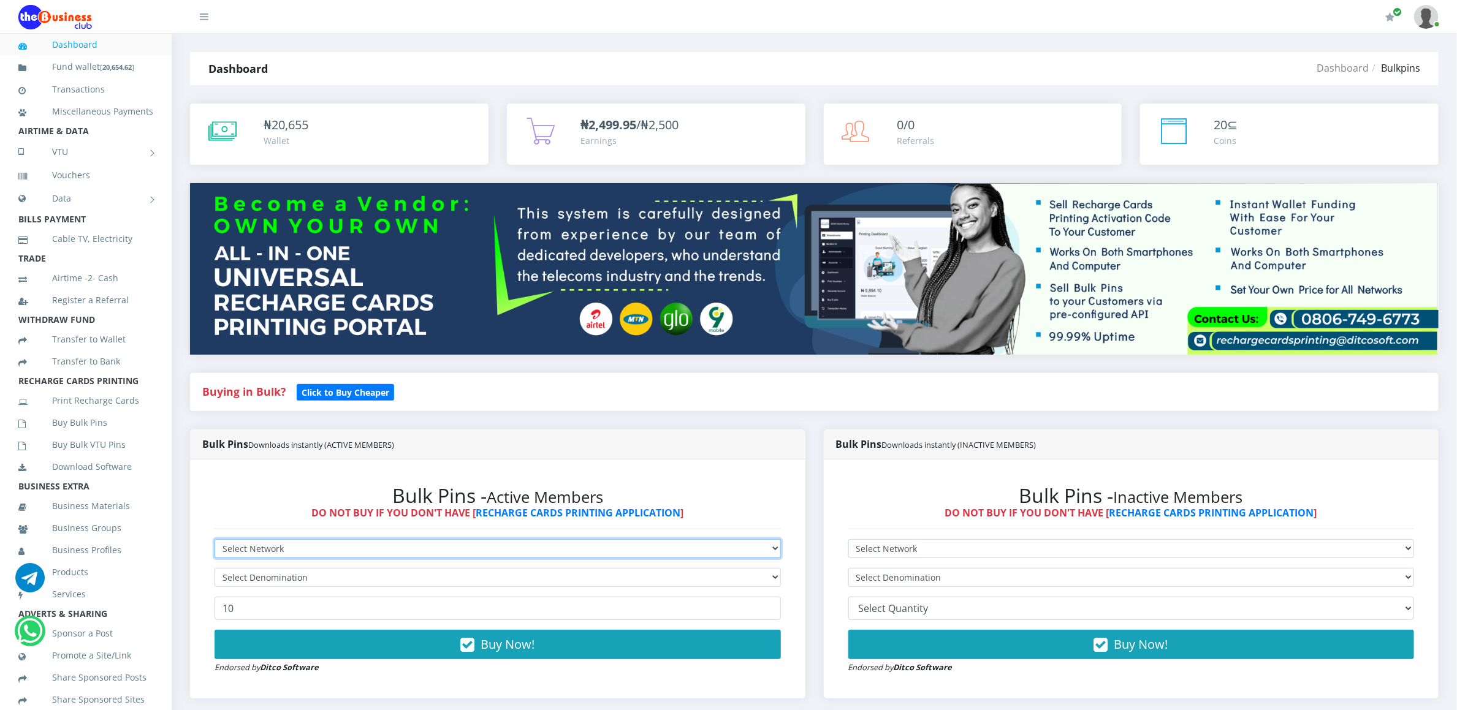
click at [306, 552] on select "Select Network MTN Globacom 9Mobile Airtel" at bounding box center [497, 548] width 566 height 19
select select "Airtel"
click at [214, 541] on select "Select Network MTN Globacom 9Mobile Airtel" at bounding box center [497, 548] width 566 height 19
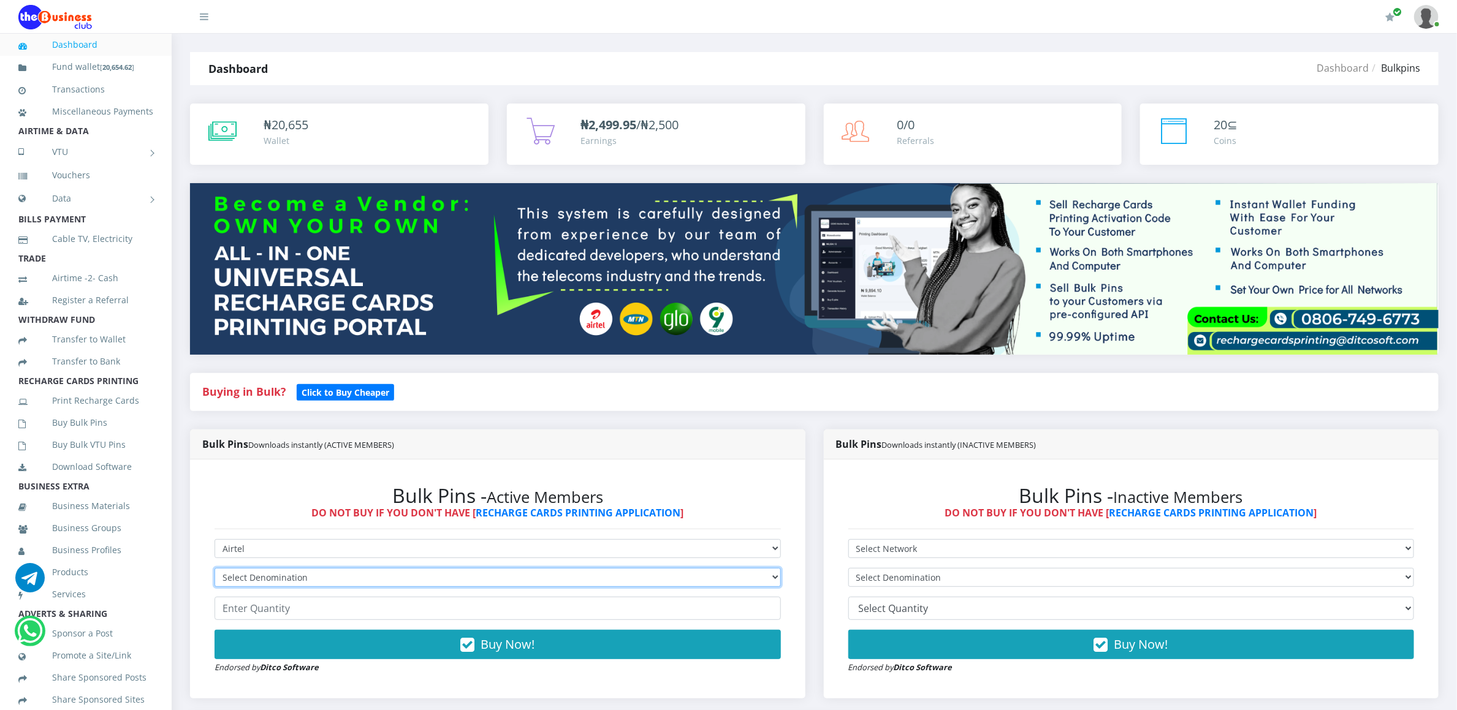
click at [289, 580] on select "Select Denomination Airtel NGN100 - ₦96.36 Airtel NGN200 - ₦192.72 Airtel NGN50…" at bounding box center [497, 577] width 566 height 19
select select "192.72-200"
click at [214, 570] on select "Select Denomination Airtel NGN100 - ₦96.36 Airtel NGN200 - ₦192.72 Airtel NGN50…" at bounding box center [497, 577] width 566 height 19
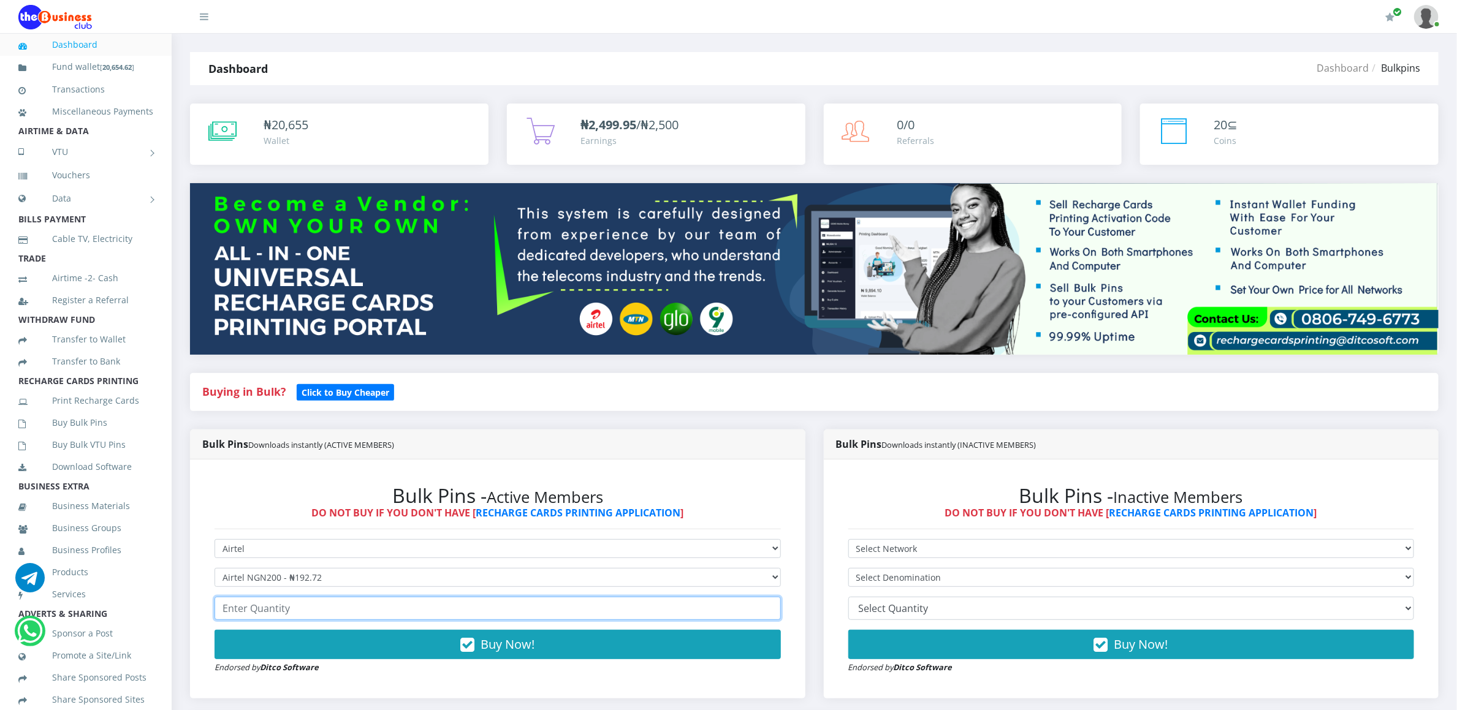
click at [289, 609] on input "number" at bounding box center [497, 608] width 566 height 23
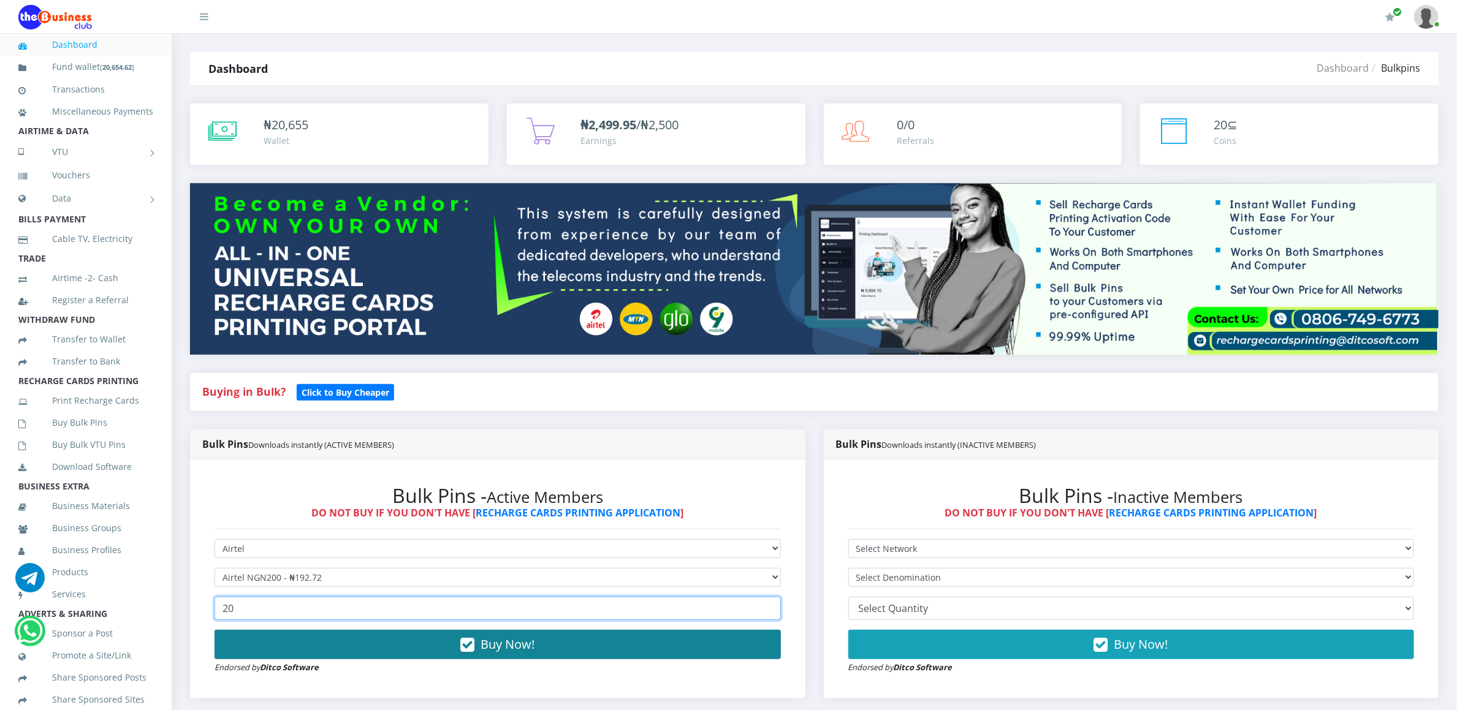
type input "20"
click at [285, 637] on button "Buy Now!" at bounding box center [497, 644] width 566 height 29
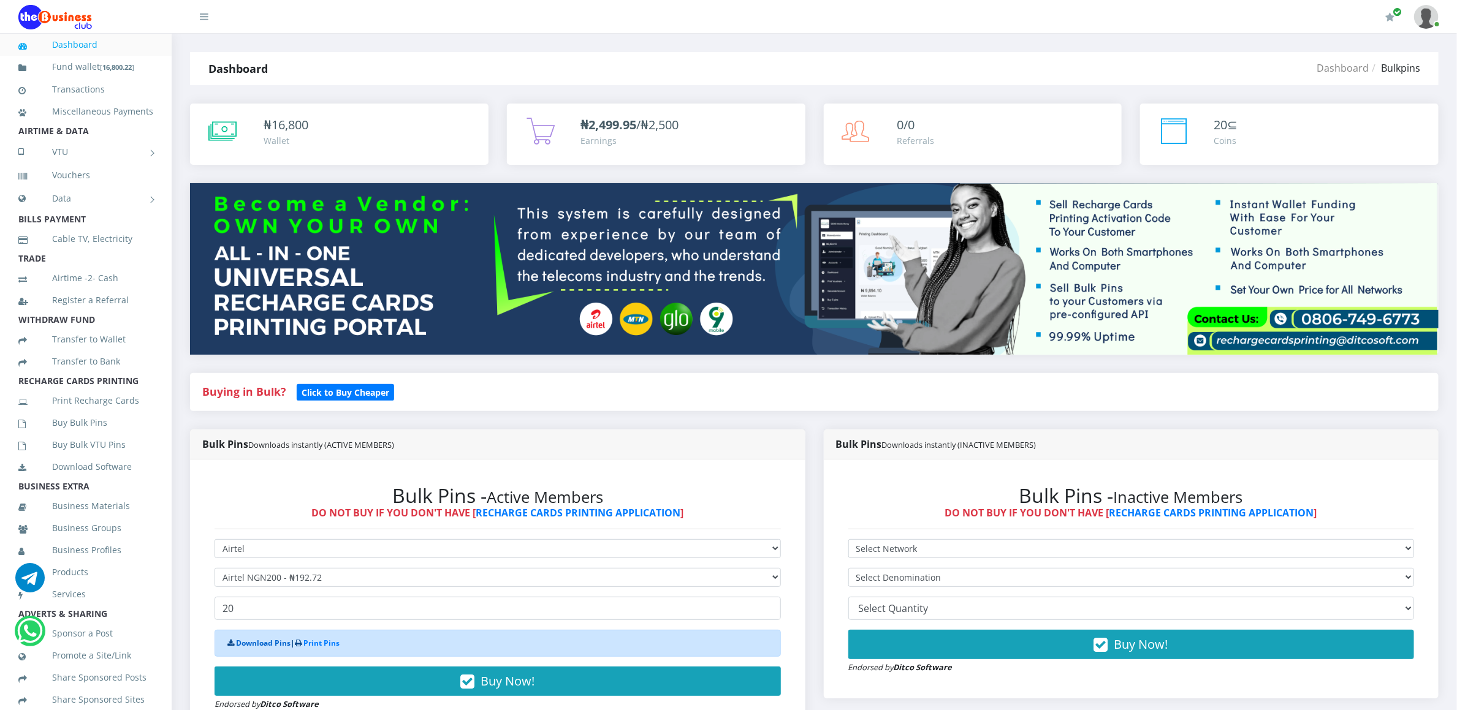
click at [273, 644] on link "Download Pins" at bounding box center [263, 643] width 55 height 10
click at [112, 434] on link "Buy Bulk Pins" at bounding box center [85, 423] width 135 height 28
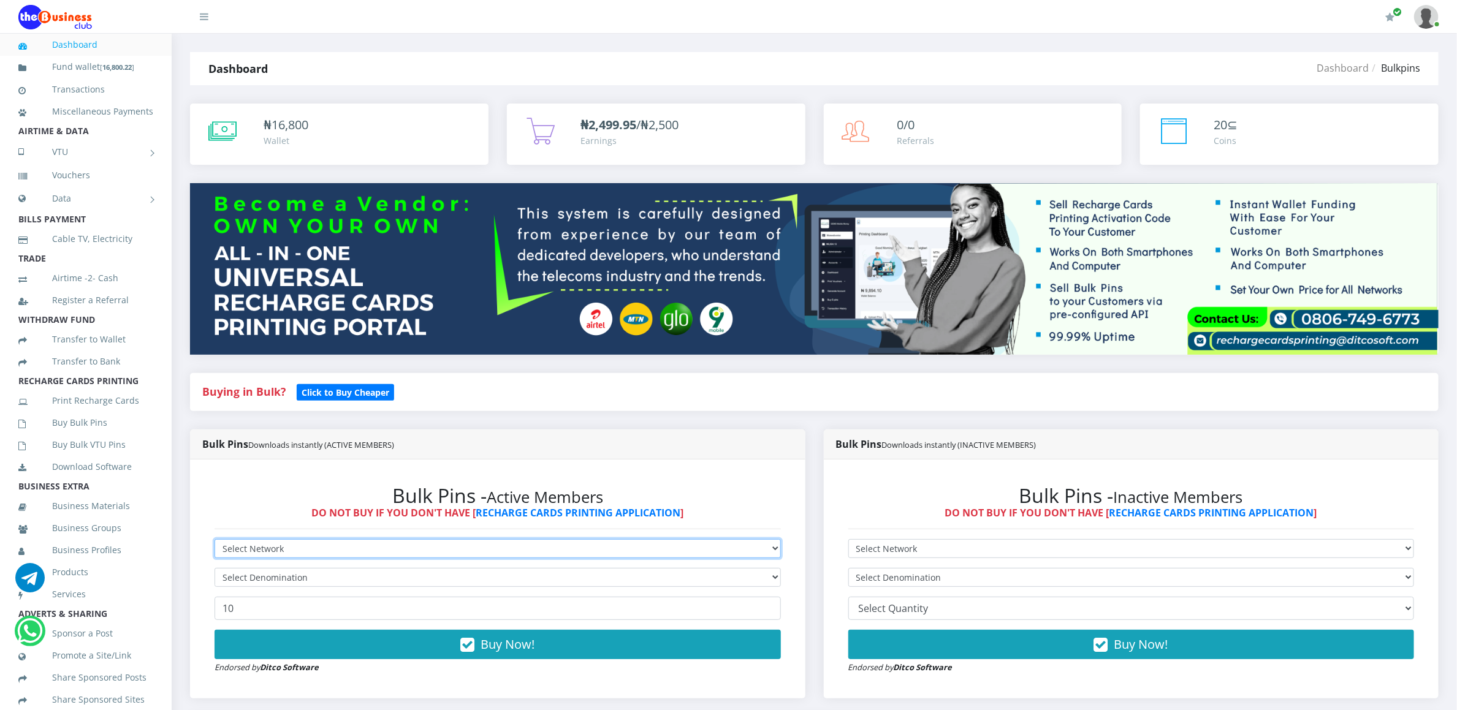
click at [228, 550] on select "Select Network MTN Globacom 9Mobile Airtel" at bounding box center [497, 548] width 566 height 19
select select "Airtel"
click at [214, 541] on select "Select Network MTN Globacom 9Mobile Airtel" at bounding box center [497, 548] width 566 height 19
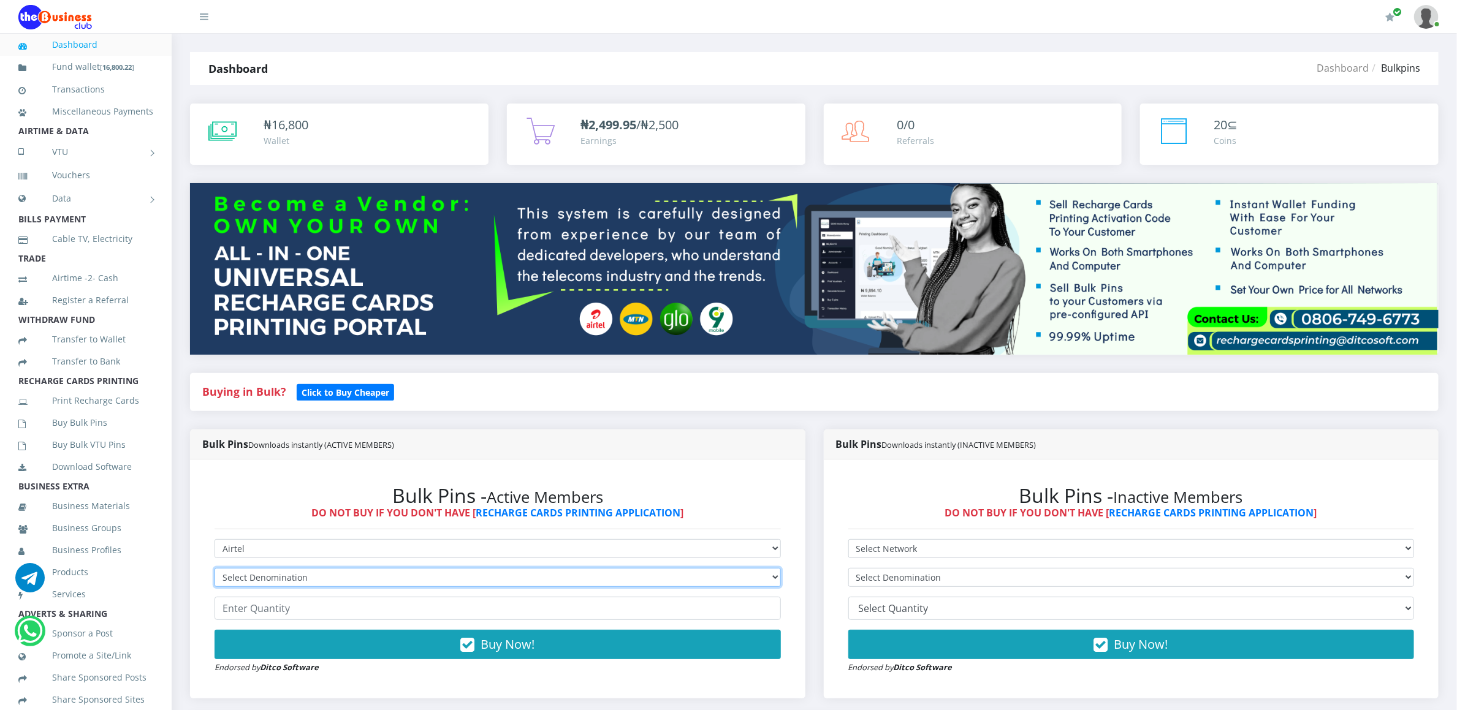
click at [262, 570] on select "Select Denomination Airtel NGN100 - ₦96.36 Airtel NGN200 - ₦192.72 Airtel NGN50…" at bounding box center [497, 577] width 566 height 19
select select "481.8-500"
click at [214, 570] on select "Select Denomination Airtel NGN100 - ₦96.36 Airtel NGN200 - ₦192.72 Airtel NGN50…" at bounding box center [497, 577] width 566 height 19
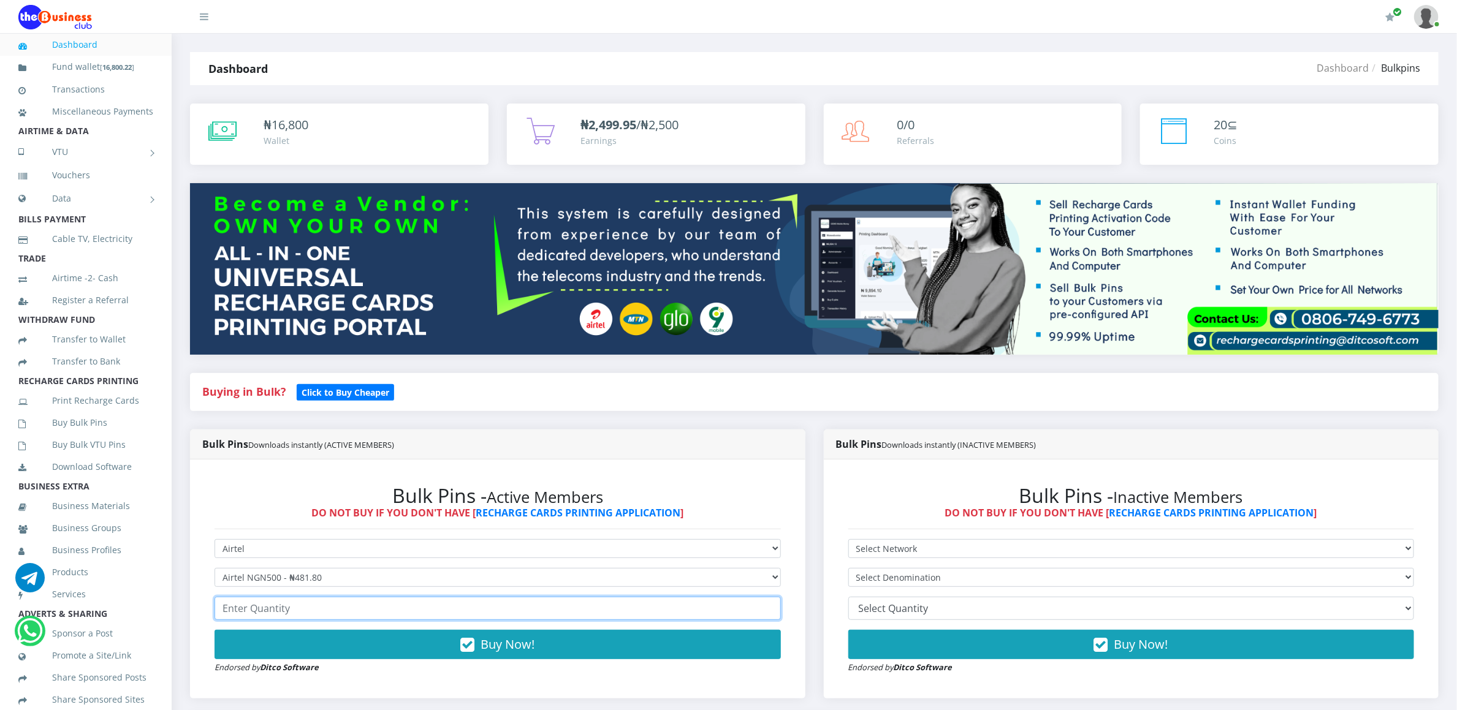
click at [264, 609] on input "number" at bounding box center [497, 608] width 566 height 23
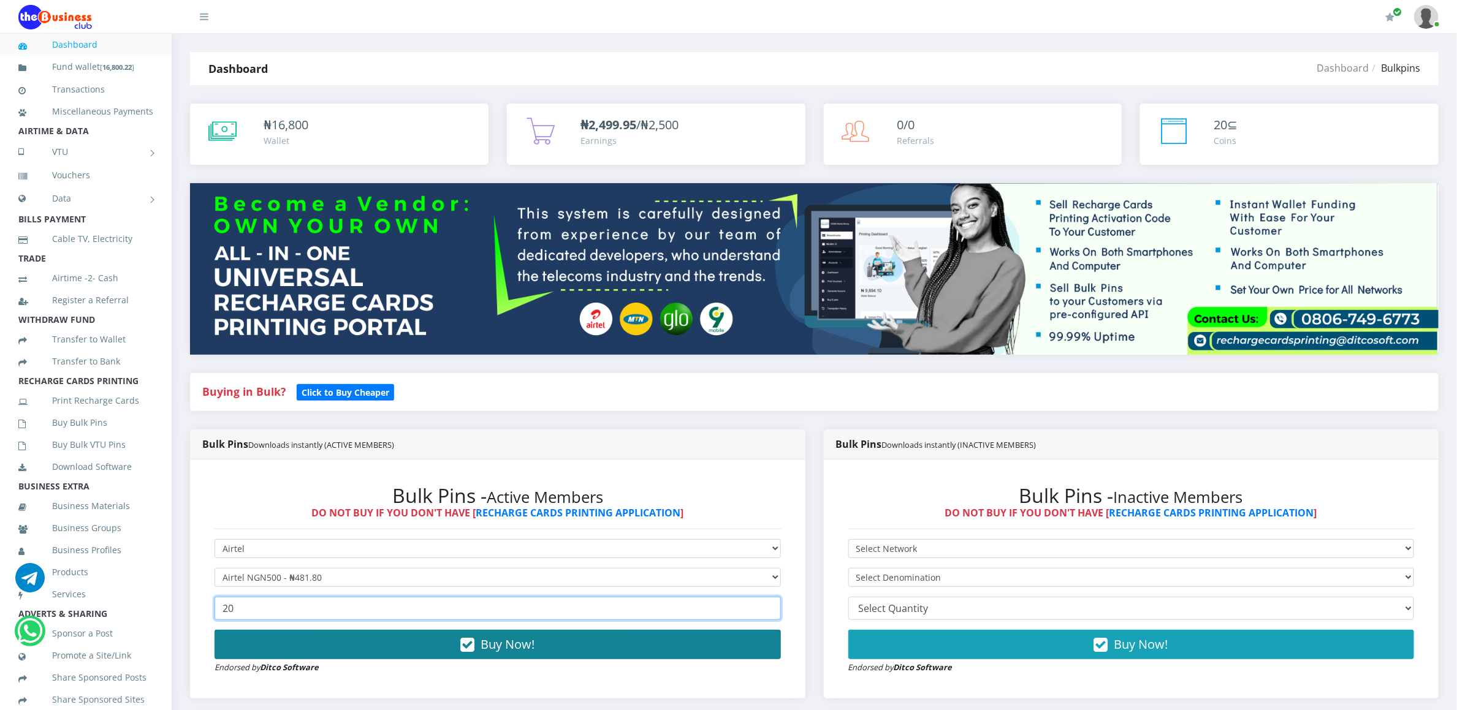
type input "20"
click at [269, 640] on button "Buy Now!" at bounding box center [497, 644] width 566 height 29
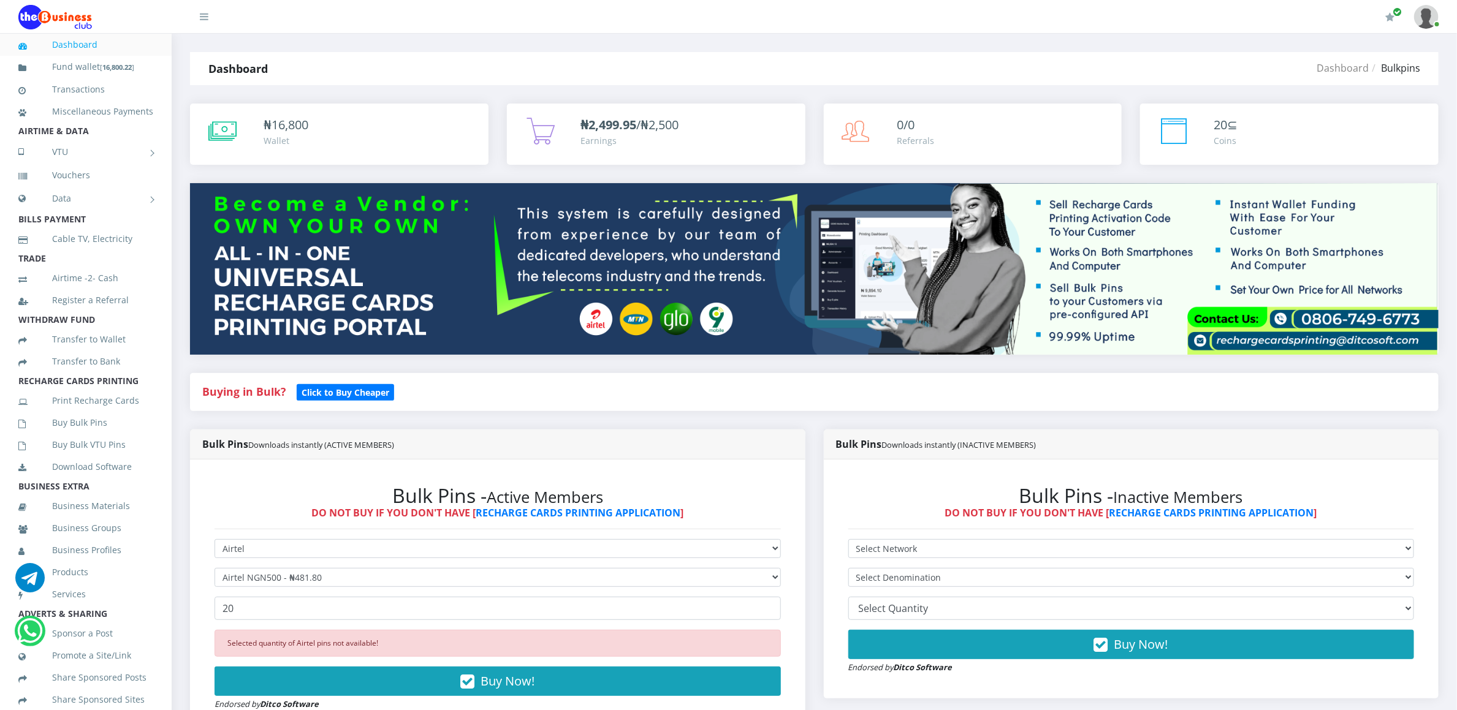
click at [515, 467] on div "Bulk Pins - Active Members DO NOT BUY IF YOU DON'T HAVE [ RECHARGE CARDS PRINTI…" at bounding box center [497, 598] width 615 height 276
click at [515, 468] on div "Bulk Pins - Active Members DO NOT BUY IF YOU DON'T HAVE [ RECHARGE CARDS PRINTI…" at bounding box center [497, 598] width 615 height 276
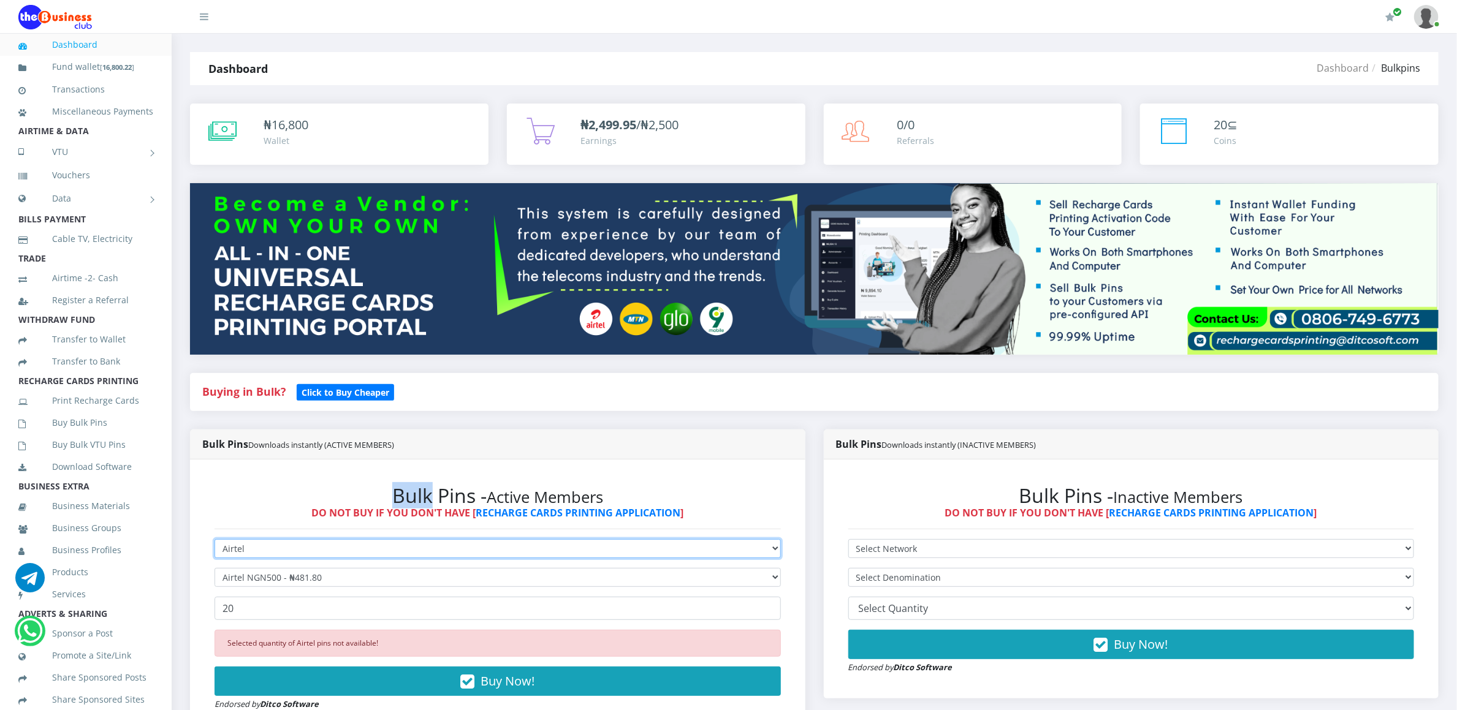
click at [247, 552] on select "Select Network MTN Globacom 9Mobile Airtel" at bounding box center [497, 548] width 566 height 19
select select "MTN"
click at [214, 541] on select "Select Network MTN Globacom 9Mobile Airtel" at bounding box center [497, 548] width 566 height 19
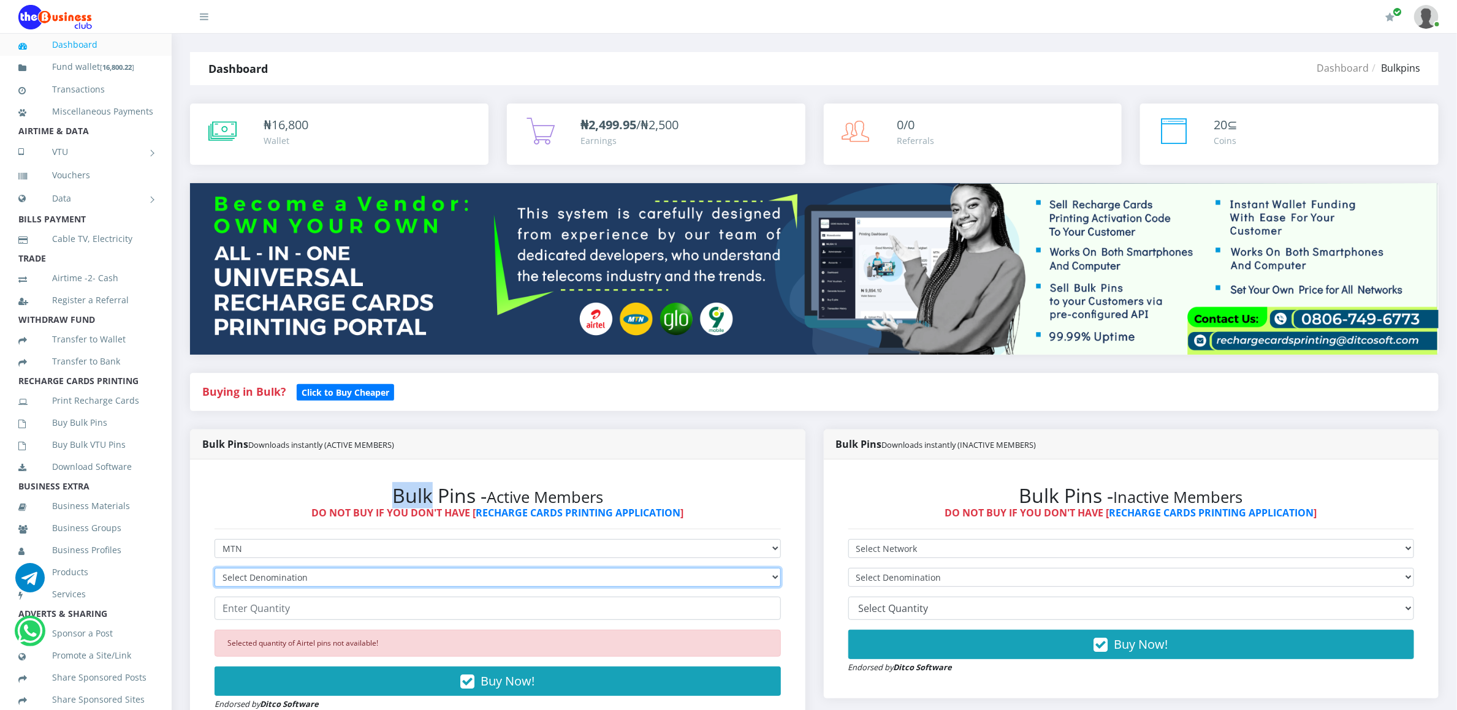
click at [245, 574] on select "Select Denomination MTN NGN100 - ₦96.94 MTN NGN200 - ₦193.88 MTN NGN400 - ₦387.…" at bounding box center [497, 577] width 566 height 19
select select "484.7-500"
click at [214, 570] on select "Select Denomination MTN NGN100 - ₦96.94 MTN NGN200 - ₦193.88 MTN NGN400 - ₦387.…" at bounding box center [497, 577] width 566 height 19
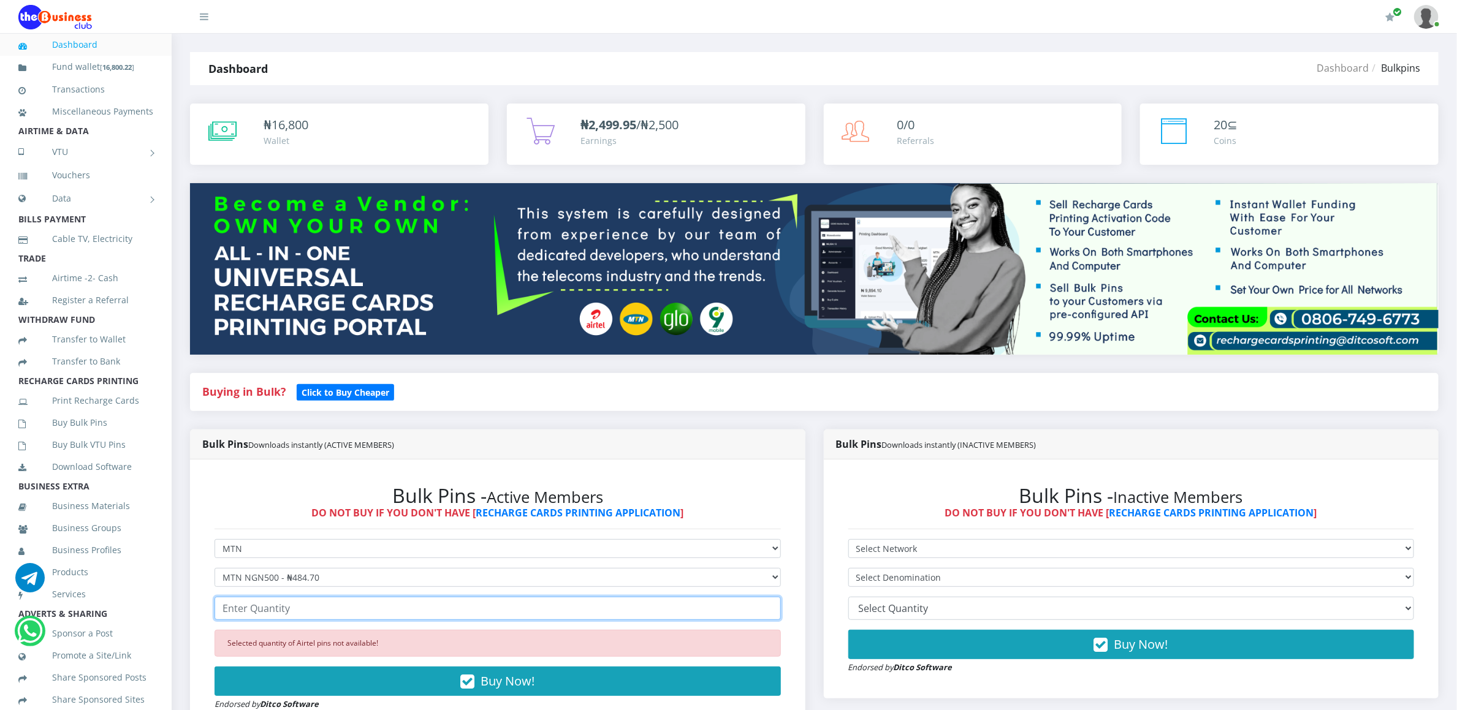
click at [243, 605] on input "number" at bounding box center [497, 608] width 566 height 23
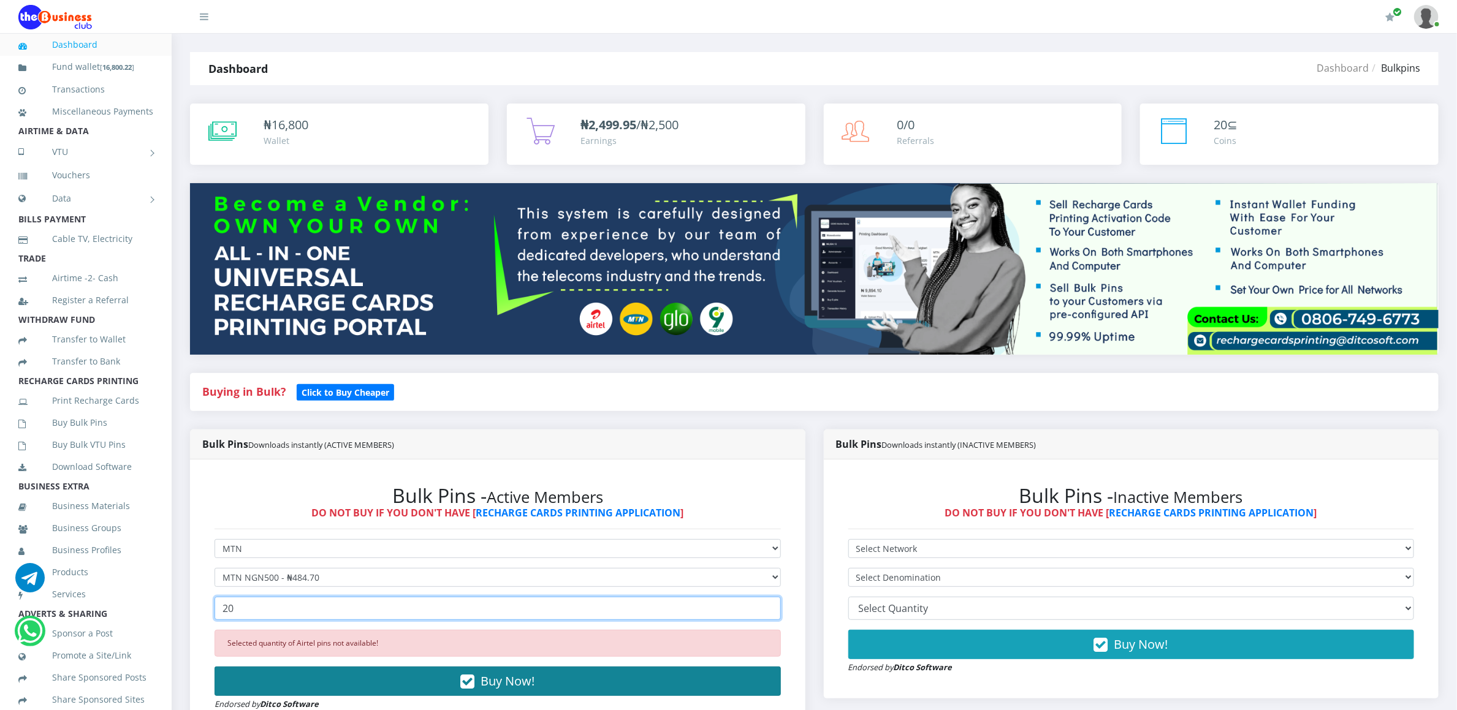
type input "20"
click at [235, 688] on button "Buy Now!" at bounding box center [497, 681] width 566 height 29
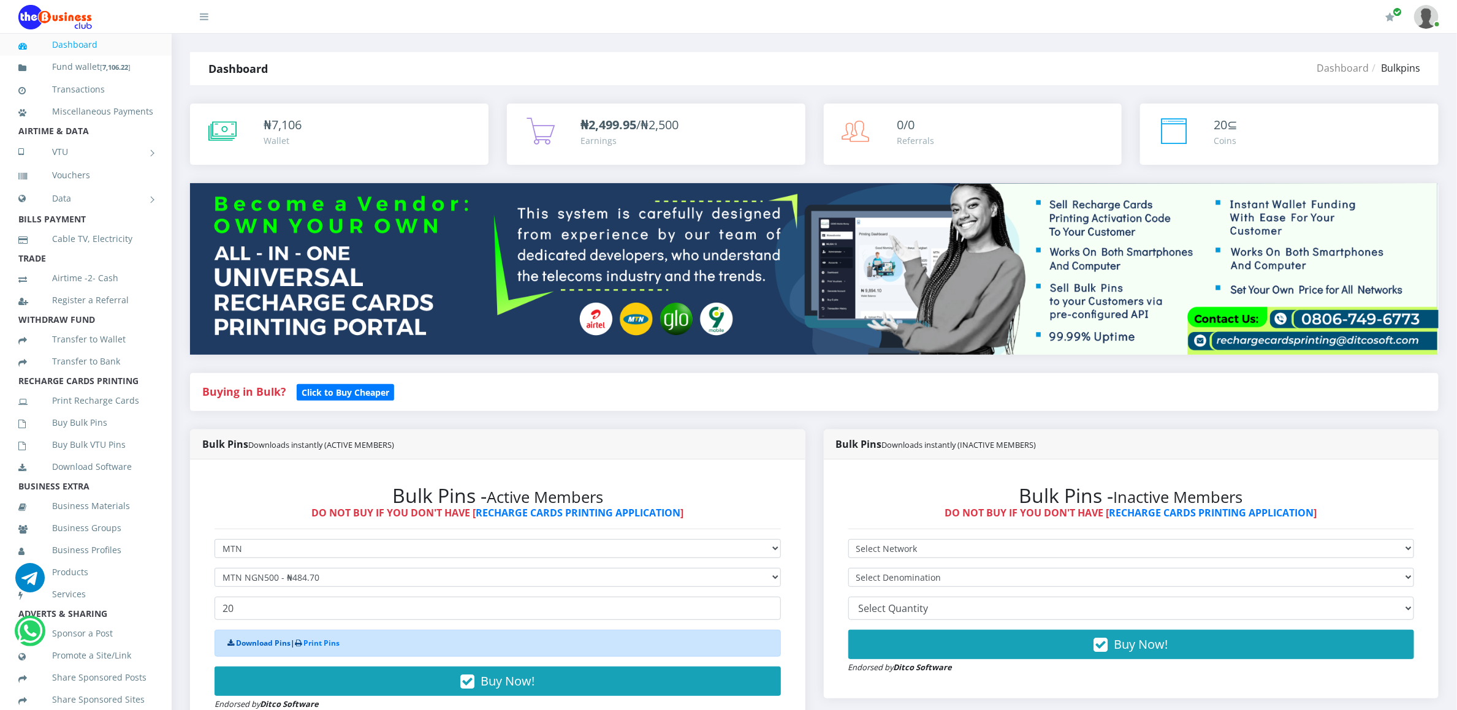
click at [256, 647] on link "Download Pins" at bounding box center [263, 643] width 55 height 10
click at [104, 437] on link "Buy Bulk Pins" at bounding box center [85, 423] width 135 height 28
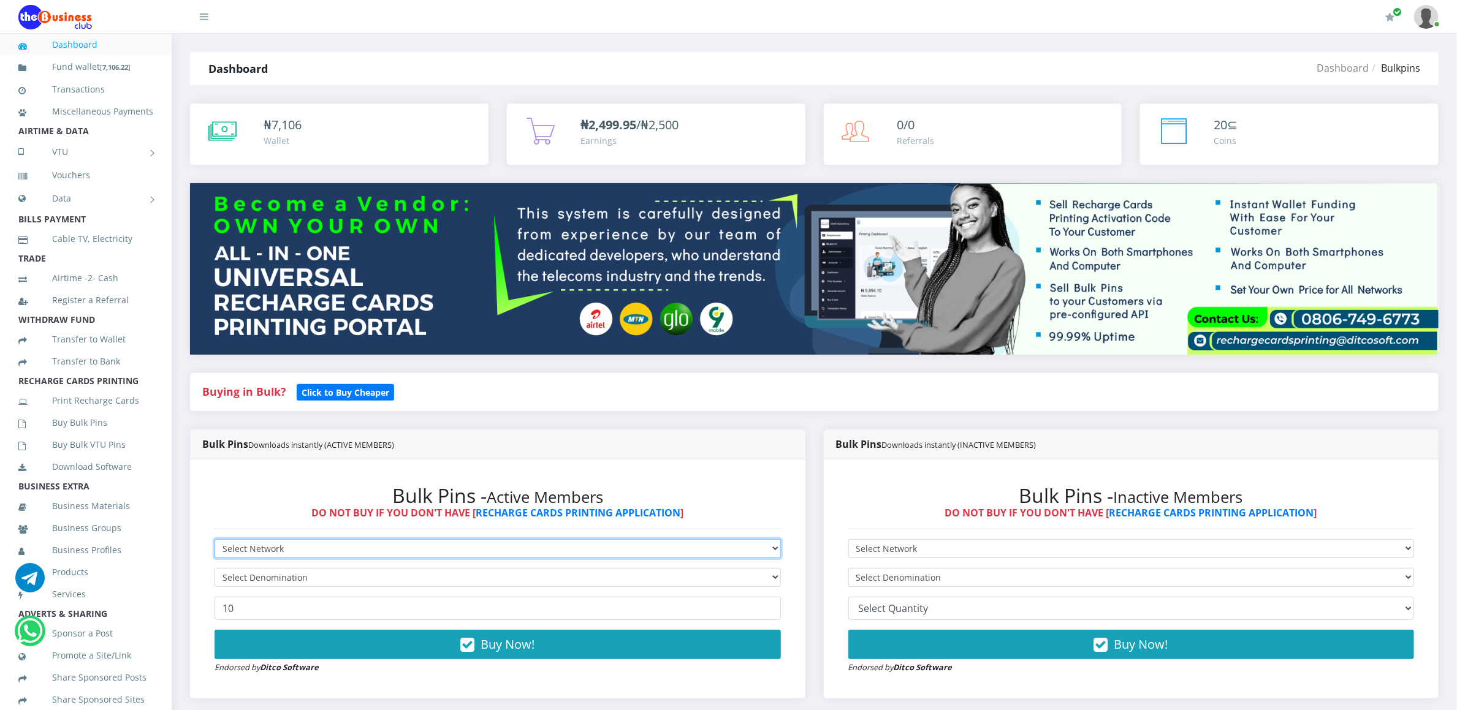
click at [251, 547] on select "Select Network MTN Globacom 9Mobile Airtel" at bounding box center [497, 548] width 566 height 19
select select "MTN"
click at [214, 541] on select "Select Network MTN Globacom 9Mobile Airtel" at bounding box center [497, 548] width 566 height 19
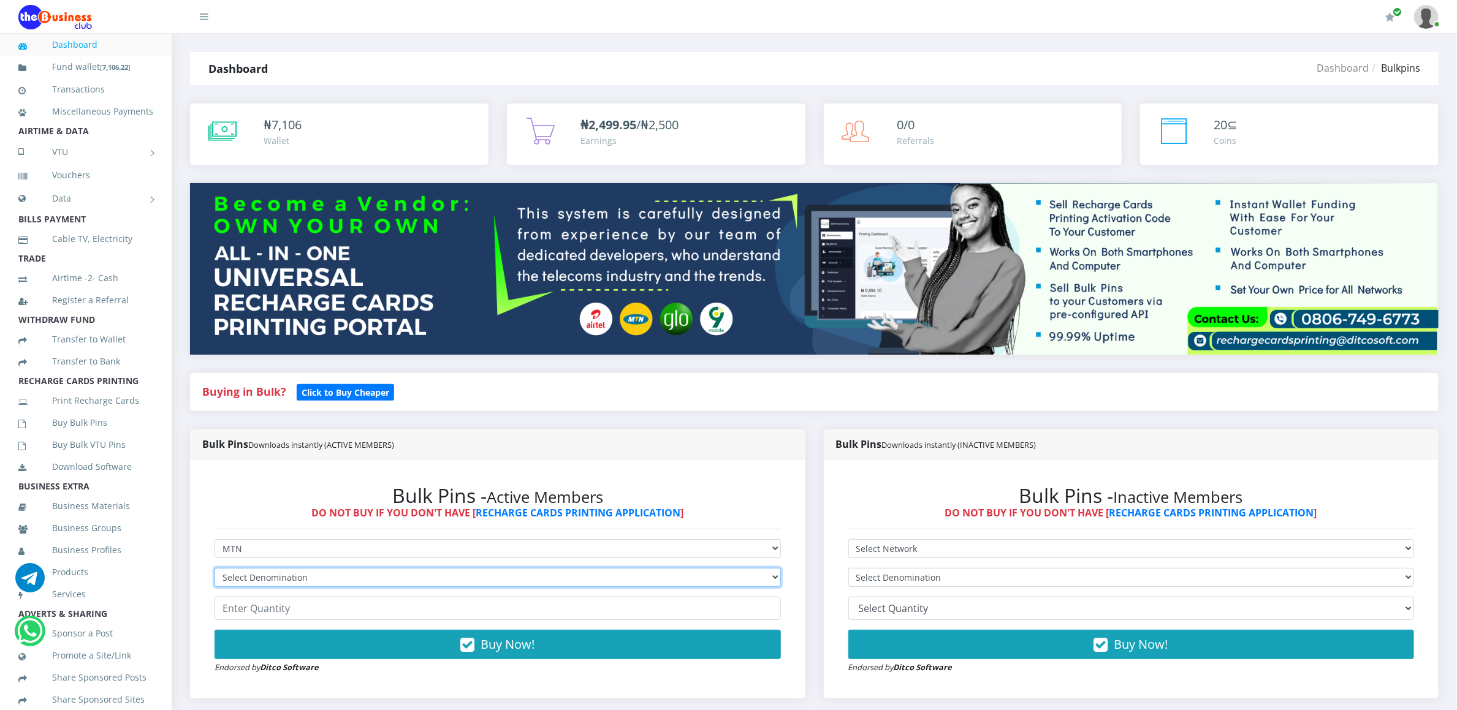
click at [241, 575] on select "Select Denomination MTN NGN100 - ₦96.94 MTN NGN200 - ₦193.88 MTN NGN400 - ₦387.…" at bounding box center [497, 577] width 566 height 19
select select "193.88-200"
click at [214, 570] on select "Select Denomination MTN NGN100 - ₦96.94 MTN NGN200 - ₦193.88 MTN NGN400 - ₦387.…" at bounding box center [497, 577] width 566 height 19
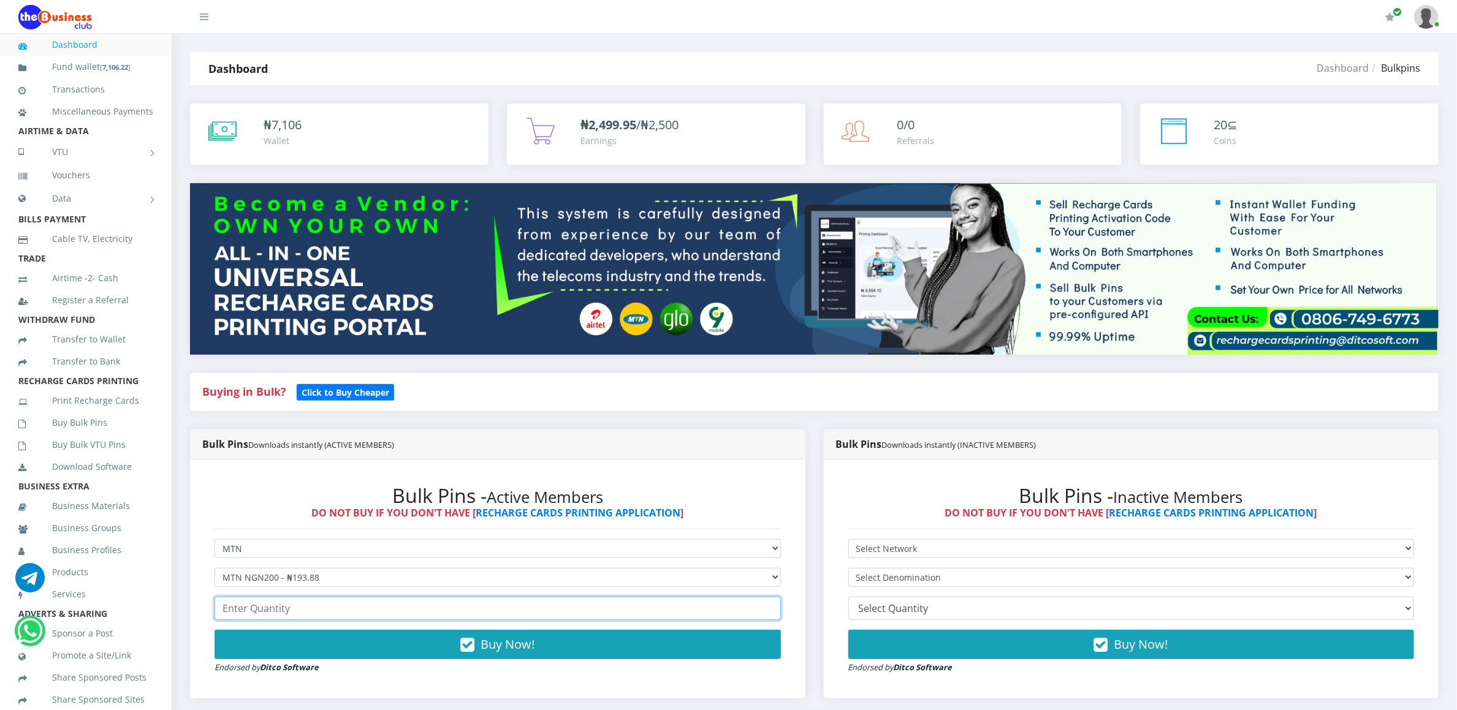
click at [232, 614] on input "number" at bounding box center [497, 608] width 566 height 23
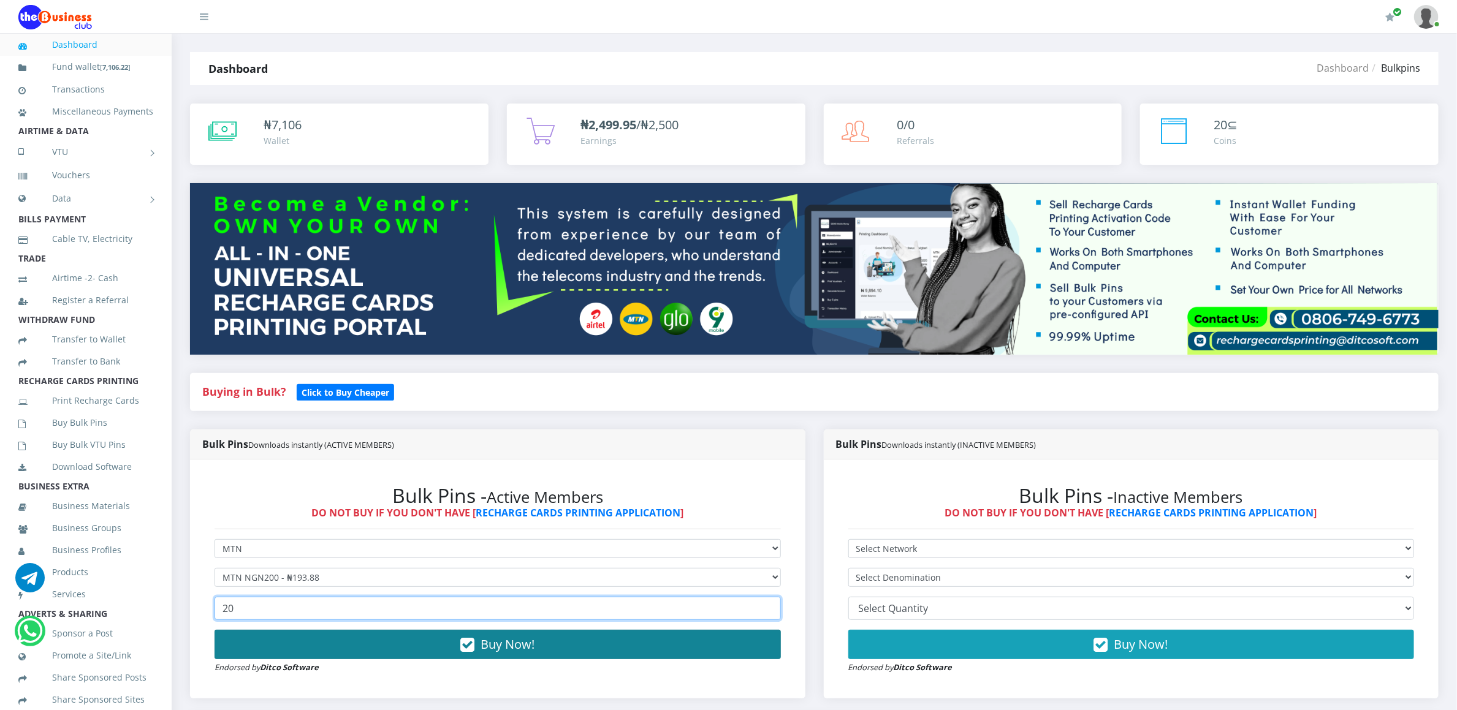
type input "20"
click at [232, 639] on button "Buy Now!" at bounding box center [497, 644] width 566 height 29
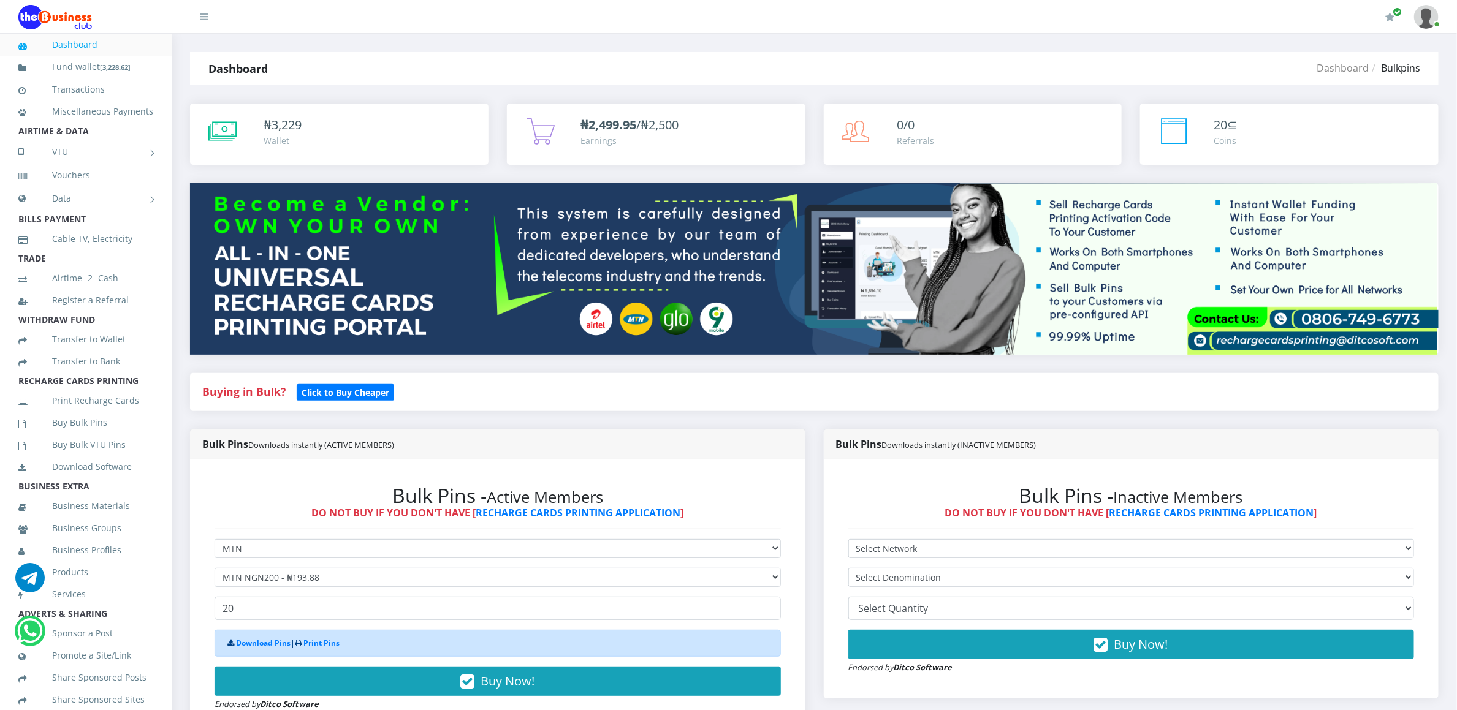
click at [247, 666] on div "Download Pins | Print Pins Buy Now! Endorsed by Ditco Software" at bounding box center [497, 670] width 566 height 81
click at [249, 648] on link "Download Pins" at bounding box center [263, 643] width 55 height 10
click at [80, 436] on link "Buy Bulk Pins" at bounding box center [85, 423] width 135 height 28
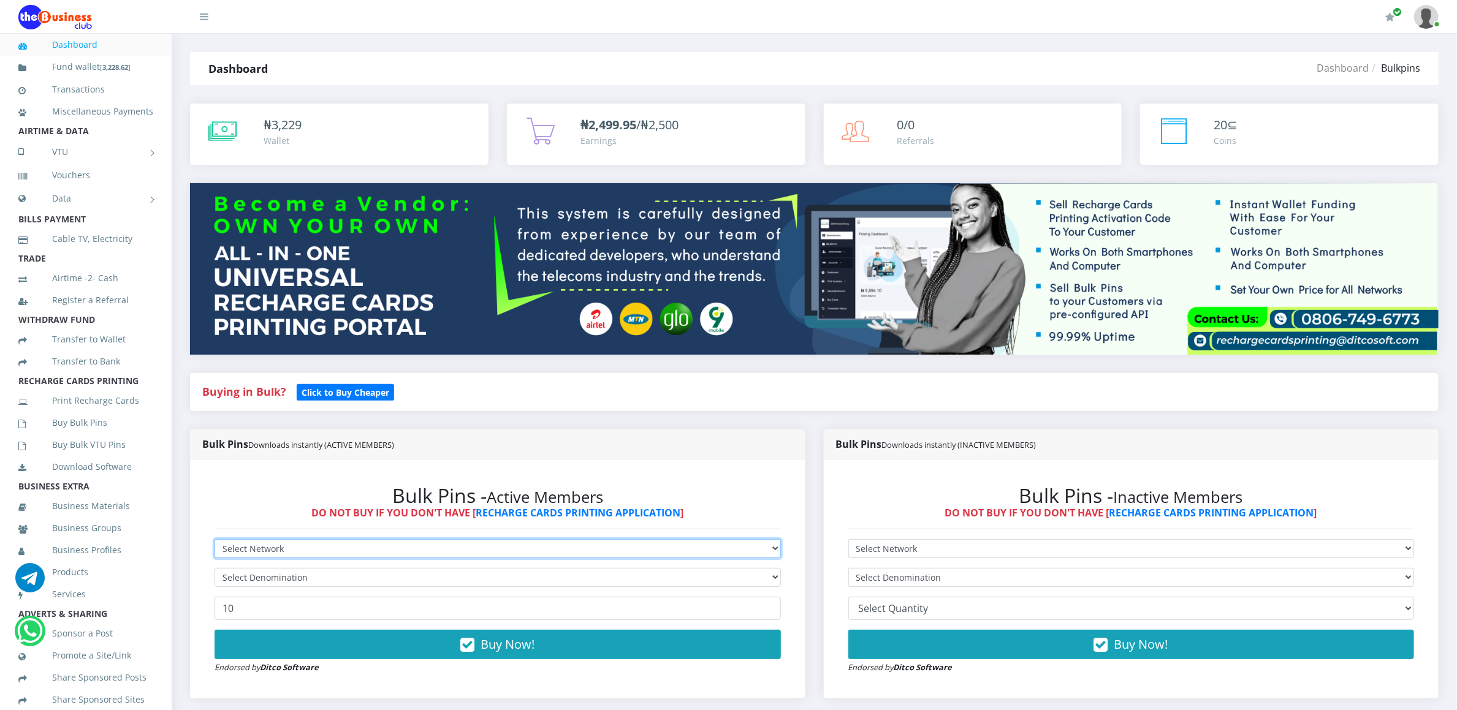
click at [243, 552] on select "Select Network MTN Globacom 9Mobile Airtel" at bounding box center [497, 548] width 566 height 19
select select "MTN"
click at [214, 541] on select "Select Network MTN Globacom 9Mobile Airtel" at bounding box center [497, 548] width 566 height 19
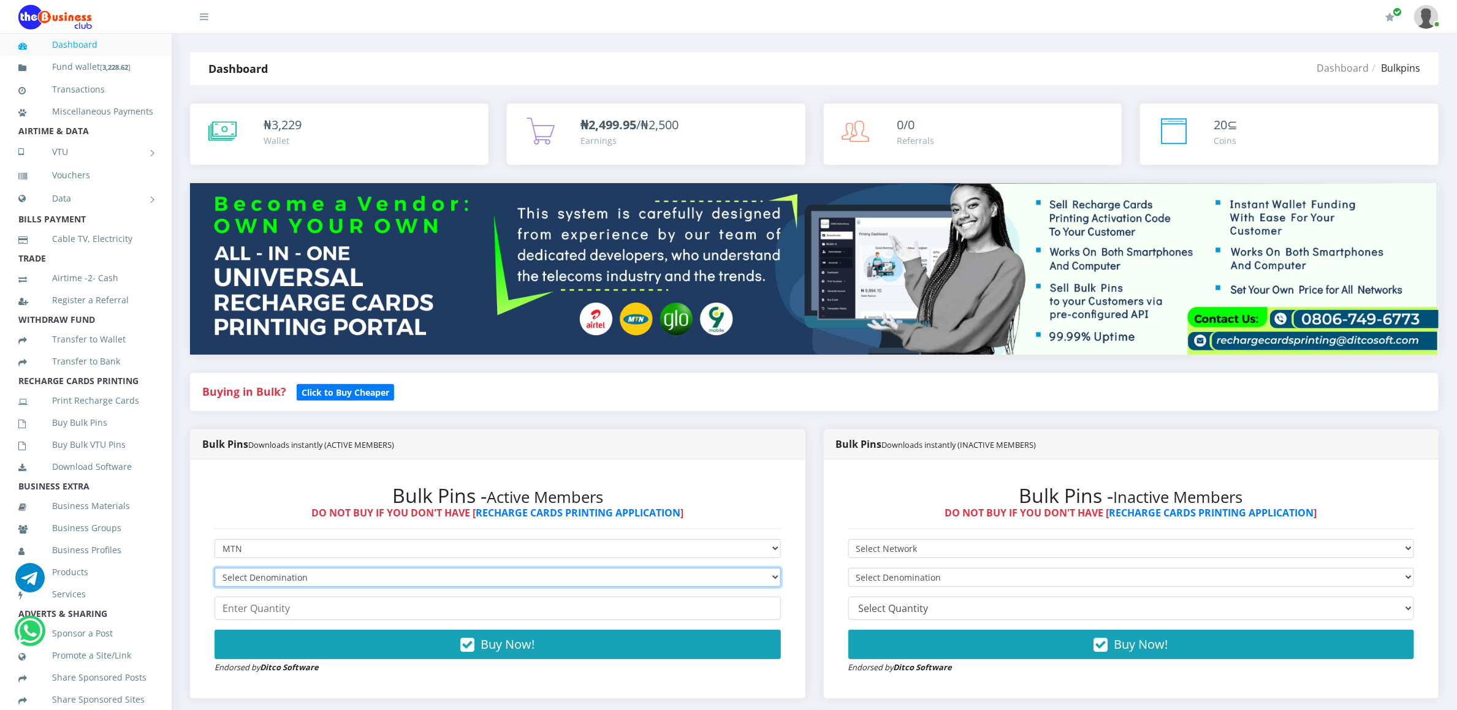
click at [245, 575] on select "Select Denomination MTN NGN100 - ₦96.94 MTN NGN200 - ₦193.88 MTN NGN400 - ₦387.…" at bounding box center [497, 577] width 566 height 19
select select "96.94-100"
click at [214, 570] on select "Select Denomination MTN NGN100 - ₦96.94 MTN NGN200 - ₦193.88 MTN NGN400 - ₦387.…" at bounding box center [497, 577] width 566 height 19
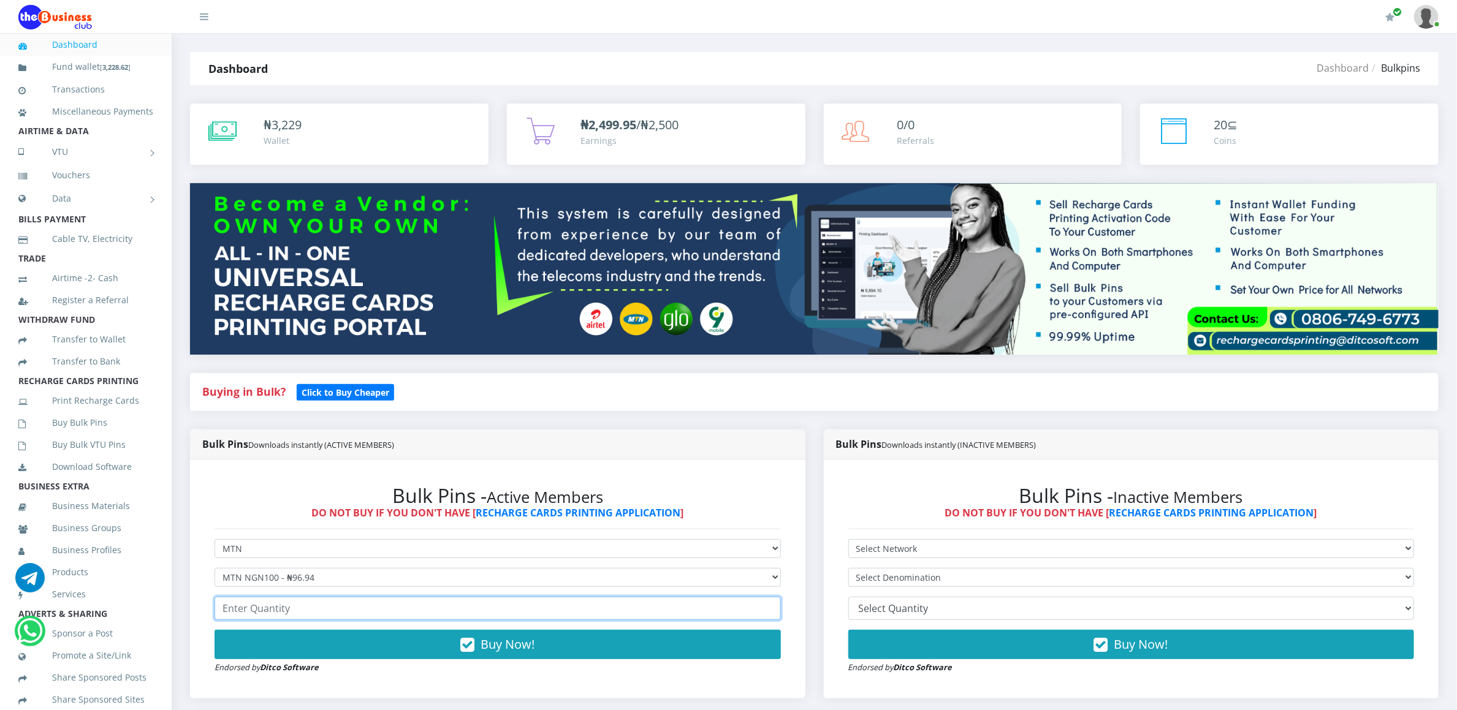
click at [243, 611] on input "number" at bounding box center [497, 608] width 566 height 23
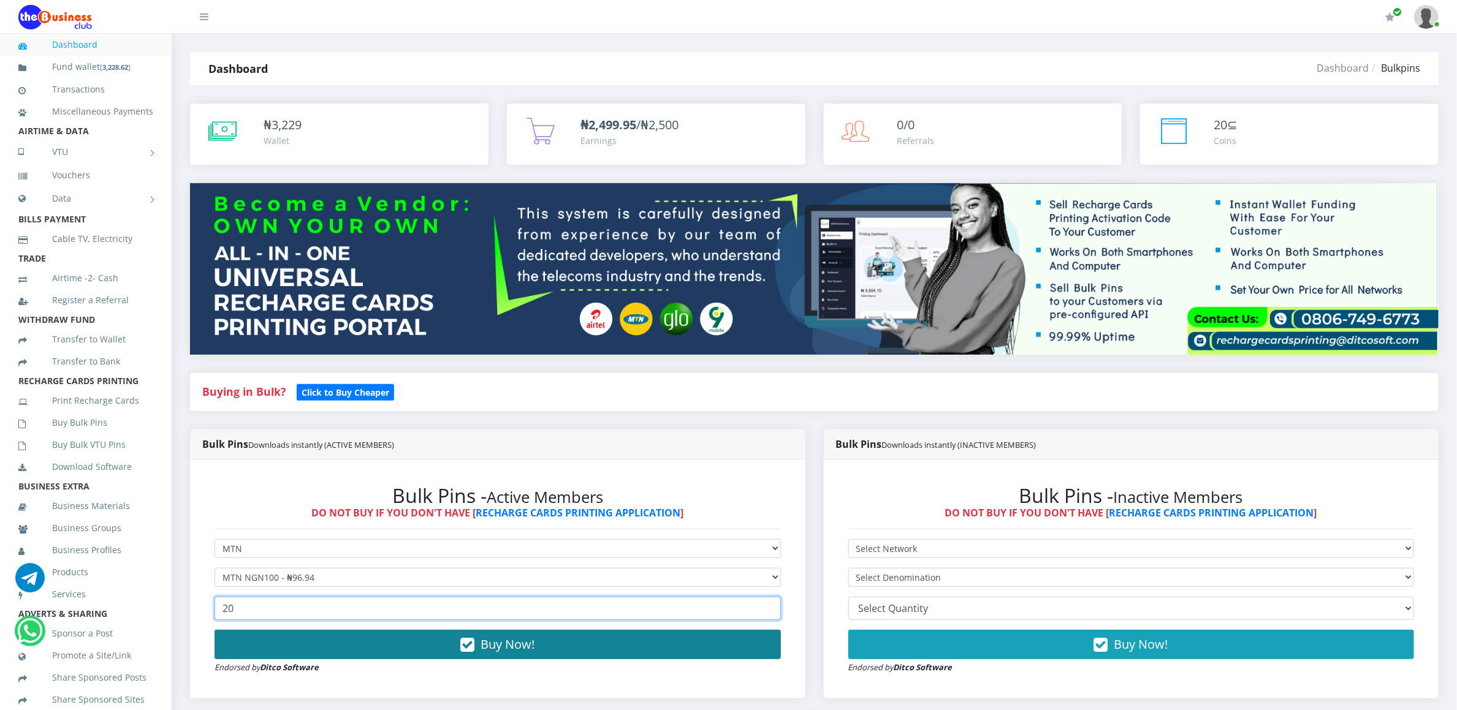
type input "20"
click at [241, 632] on button "Buy Now!" at bounding box center [497, 644] width 566 height 29
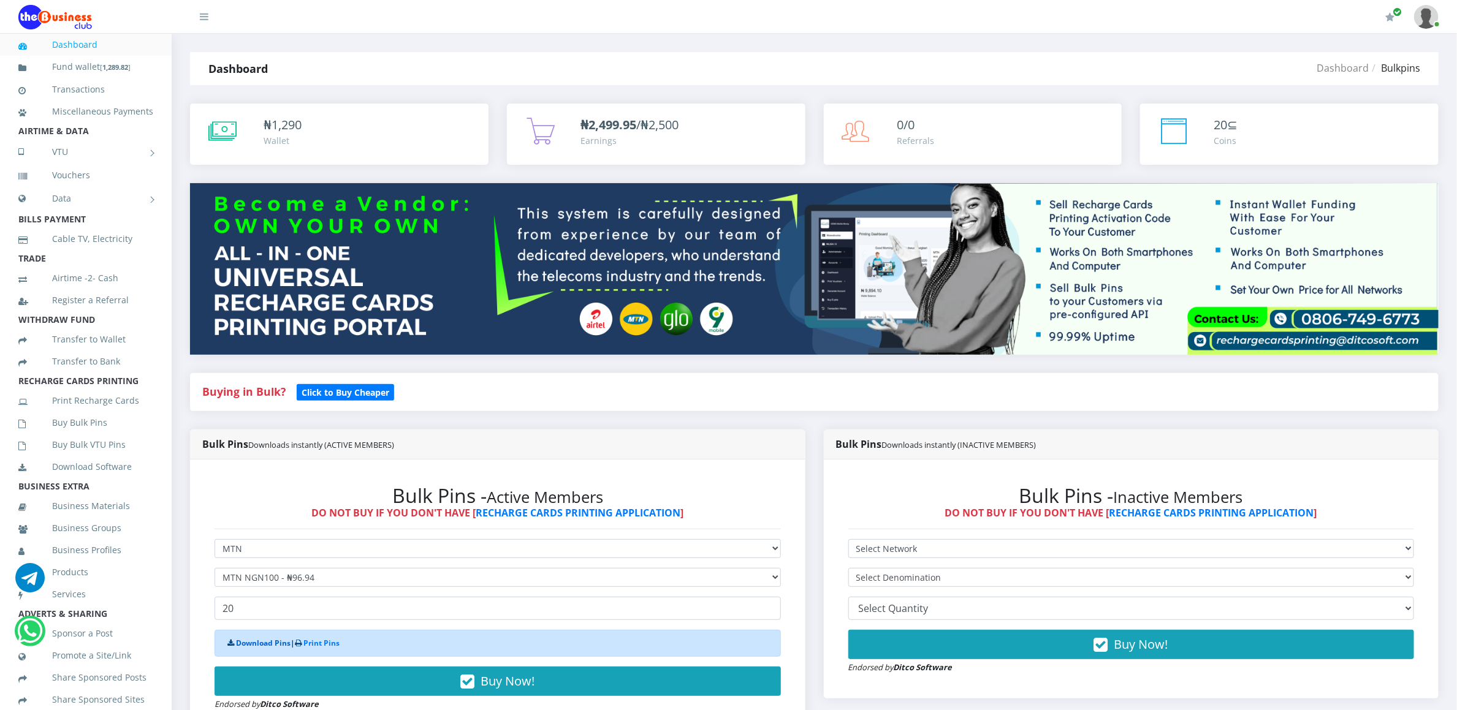
click at [241, 645] on link "Download Pins" at bounding box center [263, 643] width 55 height 10
click at [69, 437] on link "Buy Bulk Pins" at bounding box center [85, 423] width 135 height 28
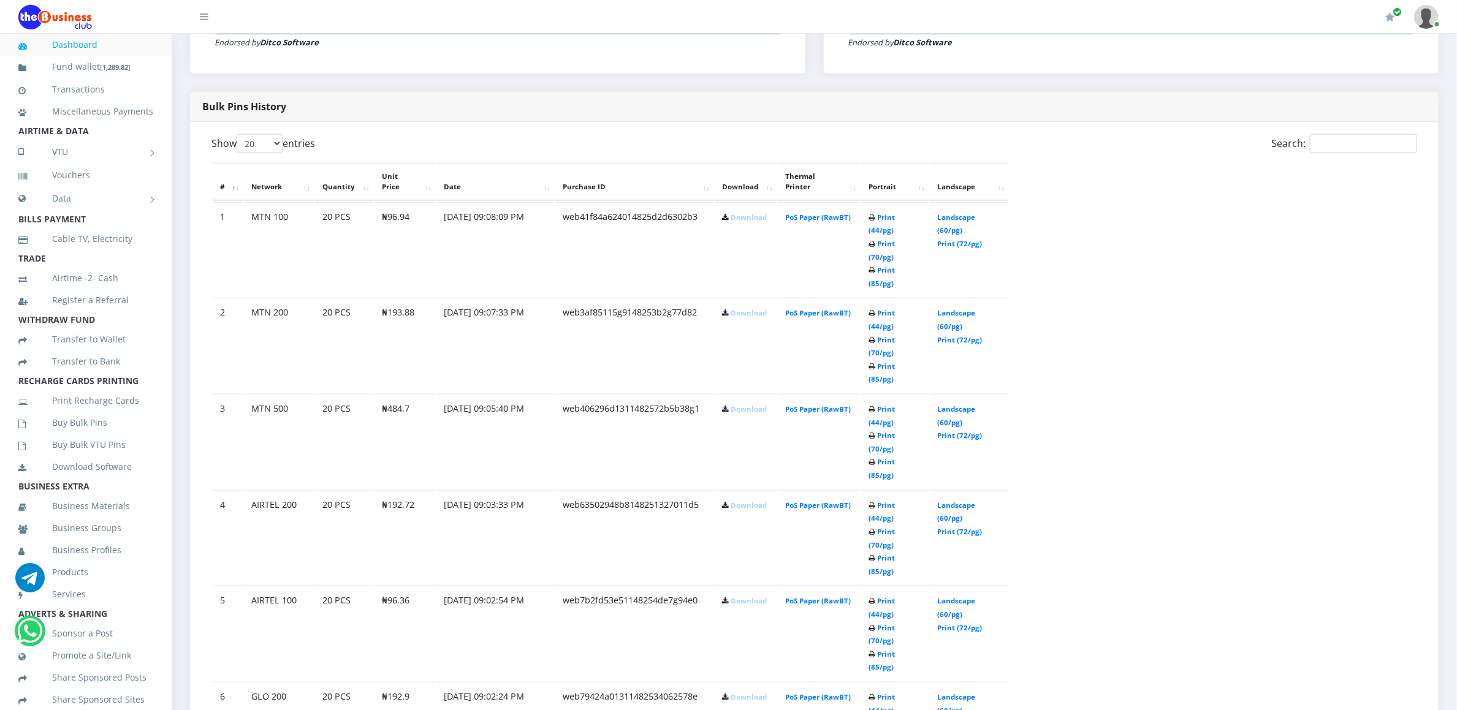
scroll to position [662, 0]
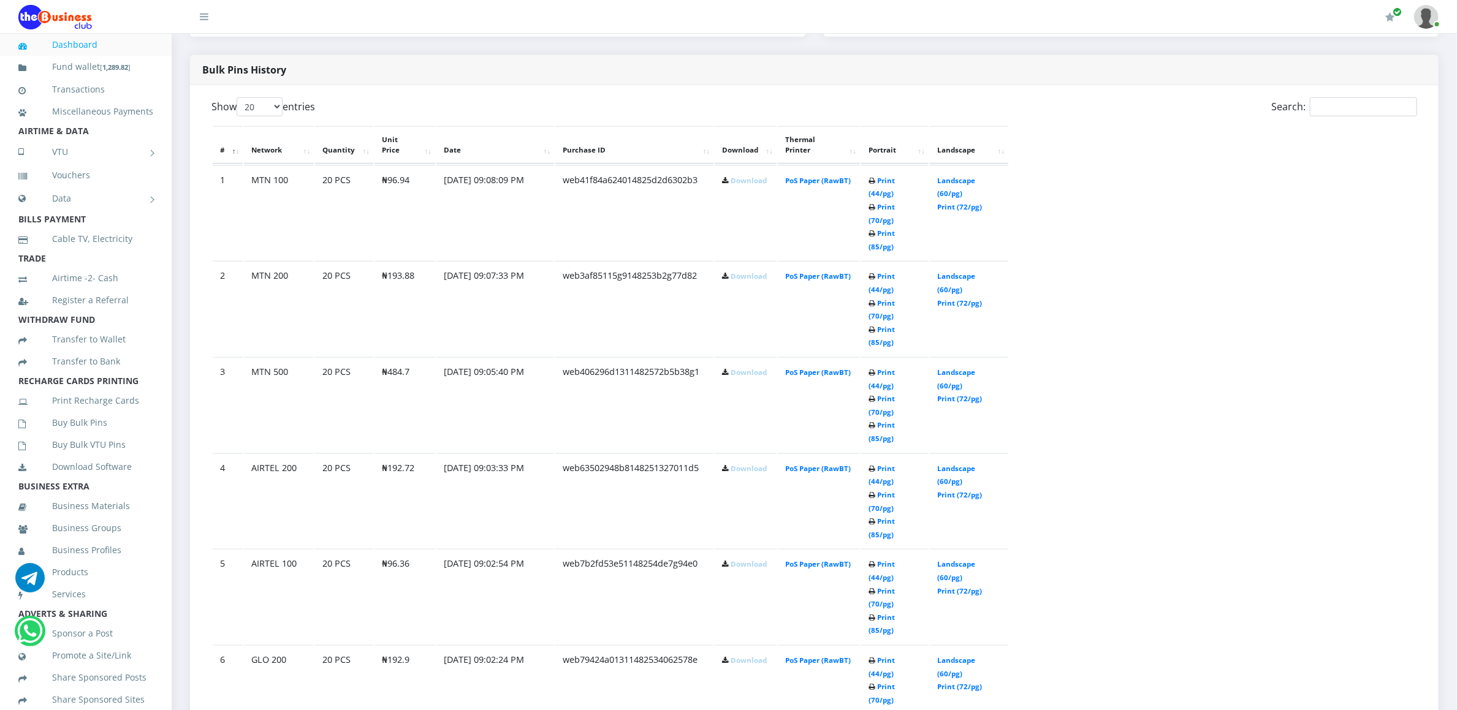
click at [737, 176] on link "Download" at bounding box center [748, 180] width 36 height 9
click at [732, 271] on link "Download" at bounding box center [748, 275] width 36 height 9
click at [734, 368] on link "Download" at bounding box center [748, 372] width 36 height 9
click at [730, 464] on link "Download" at bounding box center [748, 468] width 36 height 9
click at [734, 560] on link "Download" at bounding box center [748, 564] width 36 height 9
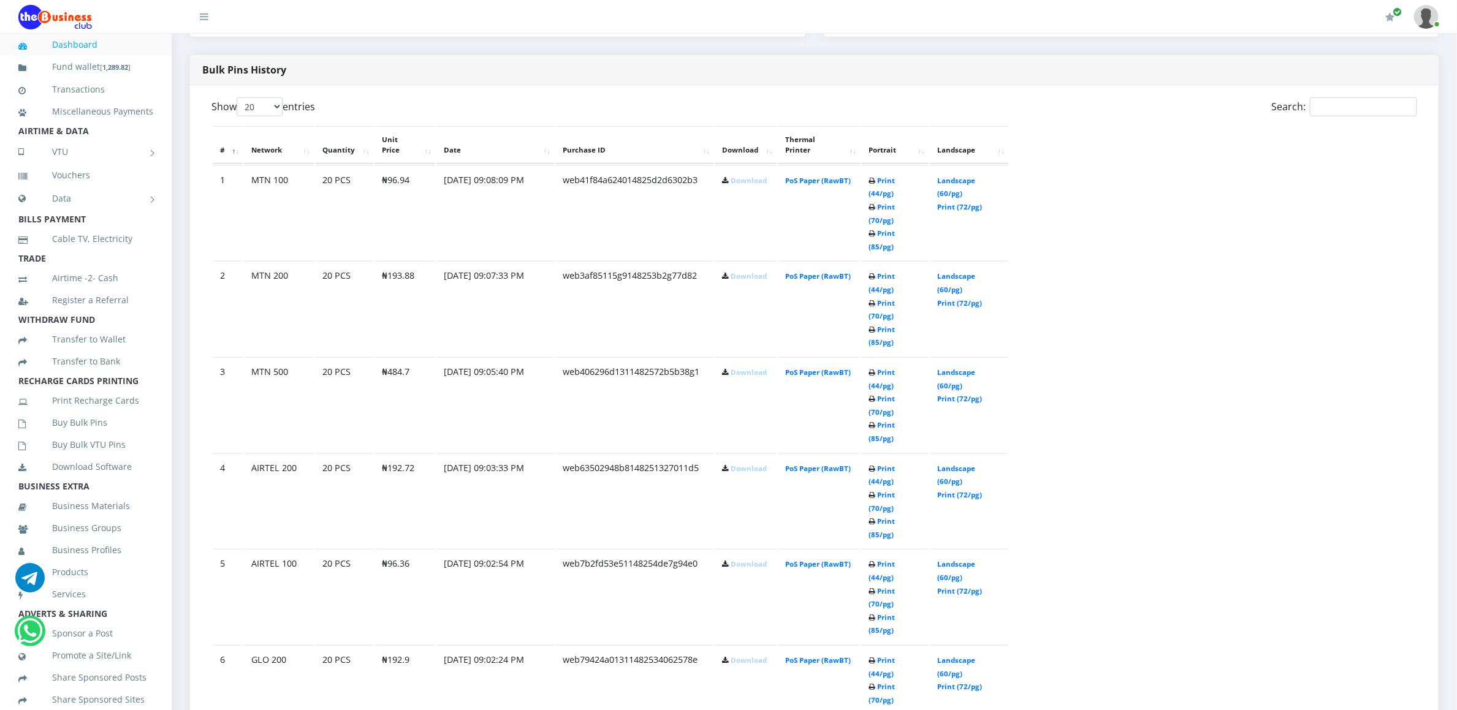
click at [730, 656] on link "Download" at bounding box center [748, 660] width 36 height 9
click at [734, 656] on link "Download" at bounding box center [748, 660] width 36 height 9
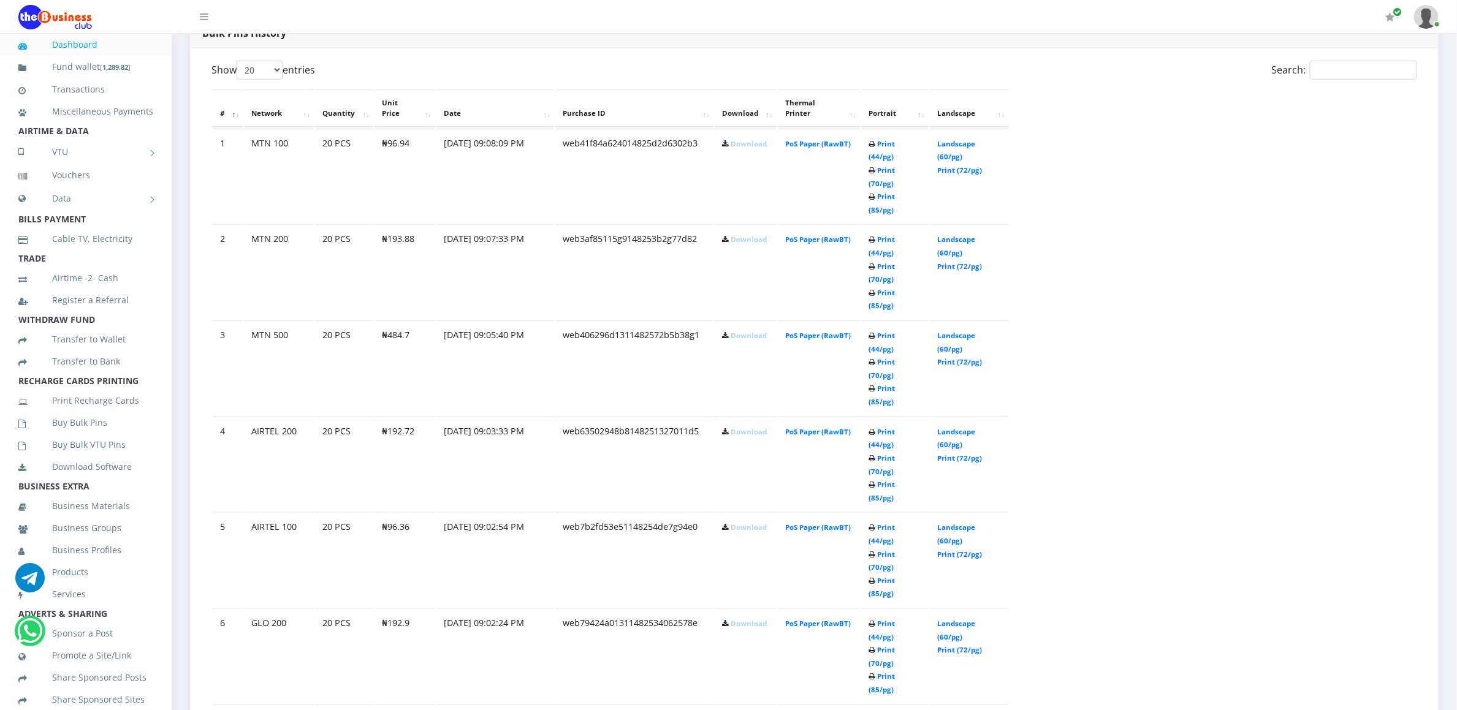
scroll to position [735, 0]
